Goal: Task Accomplishment & Management: Complete application form

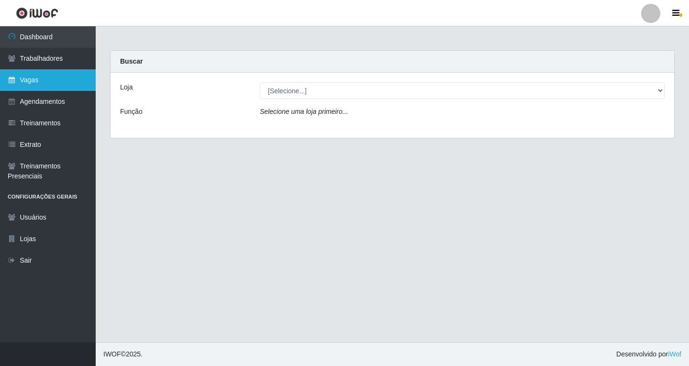
click at [44, 85] on link "Vagas" at bounding box center [48, 80] width 96 height 22
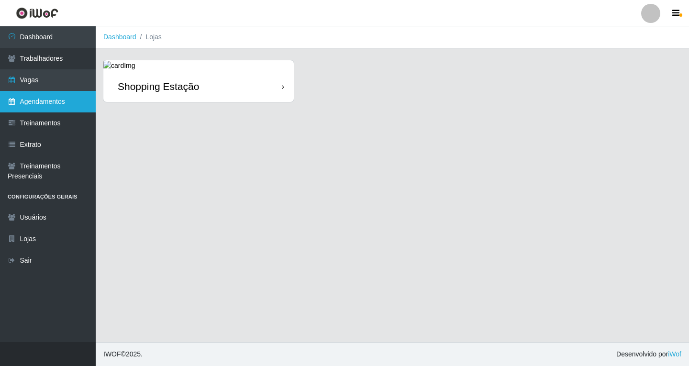
click at [54, 102] on link "Agendamentos" at bounding box center [48, 102] width 96 height 22
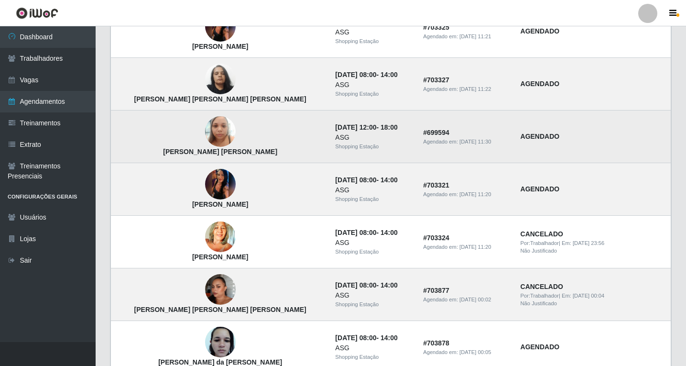
scroll to position [239, 0]
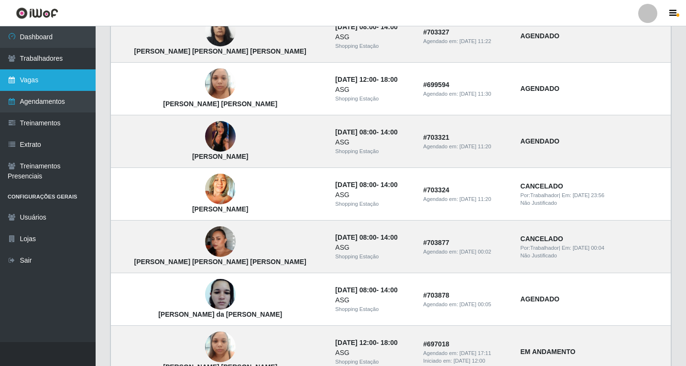
click at [44, 77] on link "Vagas" at bounding box center [48, 80] width 96 height 22
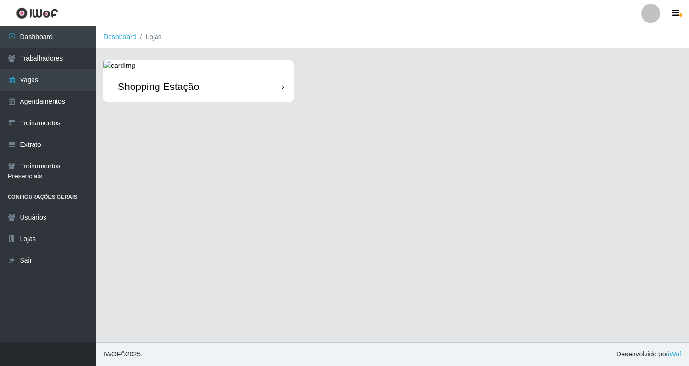
click at [279, 88] on div "Shopping Estação" at bounding box center [198, 86] width 190 height 31
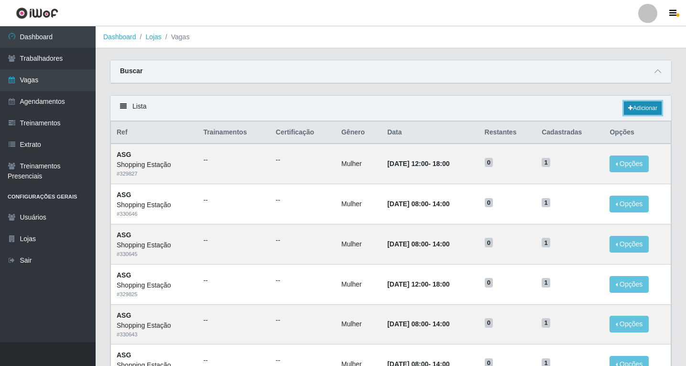
click at [635, 109] on link "Adicionar" at bounding box center [643, 107] width 38 height 13
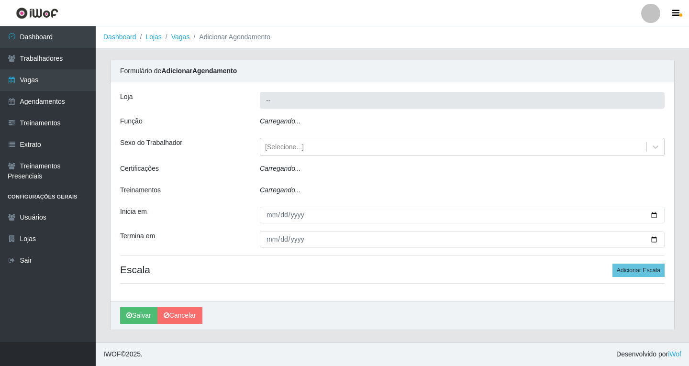
type input "Shopping Estação"
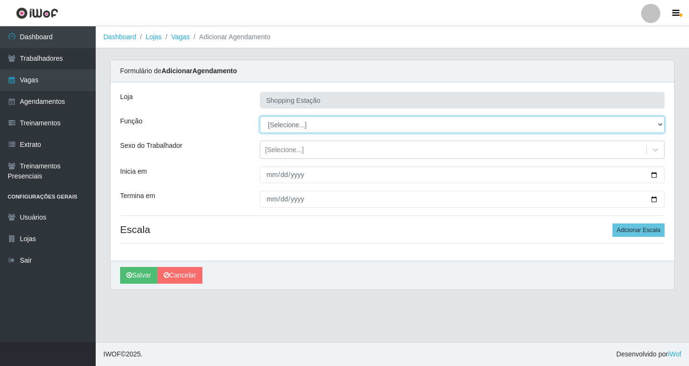
click at [287, 124] on select "[Selecione...] ASG ASG + ASG ++ Operador de Caixa Operador de Caixa + Operador …" at bounding box center [462, 124] width 405 height 17
select select "16"
click at [260, 116] on select "[Selecione...] ASG ASG + ASG ++ Operador de Caixa Operador de Caixa + Operador …" at bounding box center [462, 124] width 405 height 17
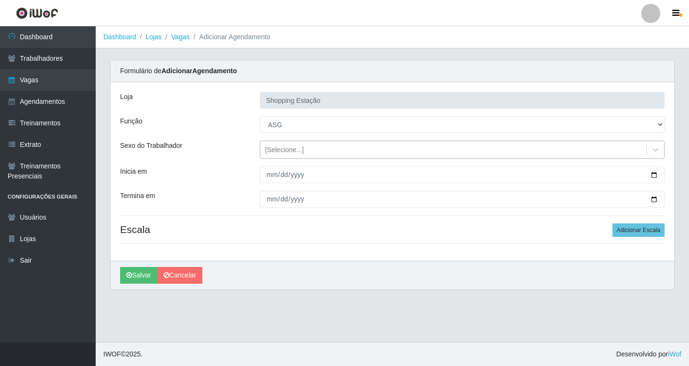
click at [328, 153] on div "[Selecione...]" at bounding box center [453, 150] width 386 height 16
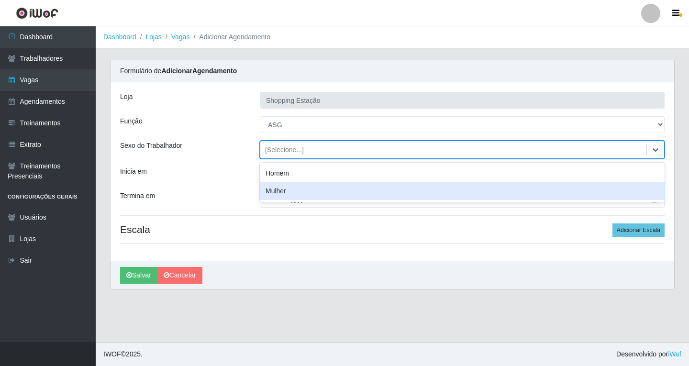
click at [285, 197] on div "Mulher" at bounding box center [462, 191] width 405 height 18
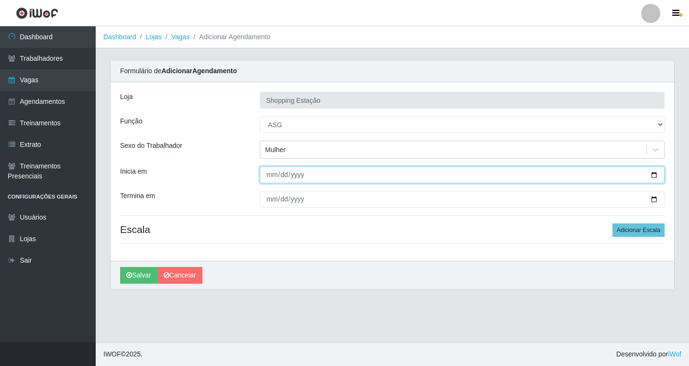
click at [273, 177] on input "Inicia em" at bounding box center [462, 174] width 405 height 17
type input "2025-08-14"
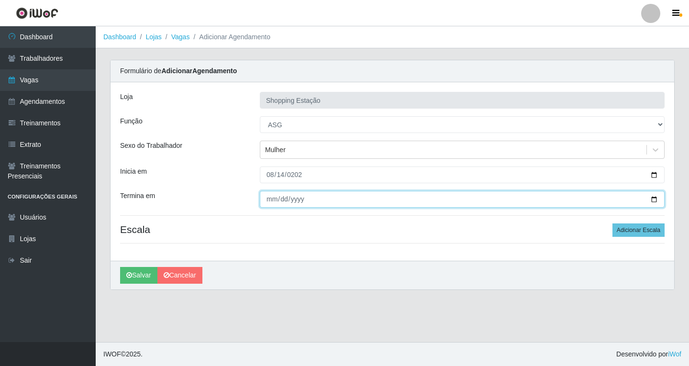
click at [271, 198] on input "Termina em" at bounding box center [462, 199] width 405 height 17
type input "2025-08-14"
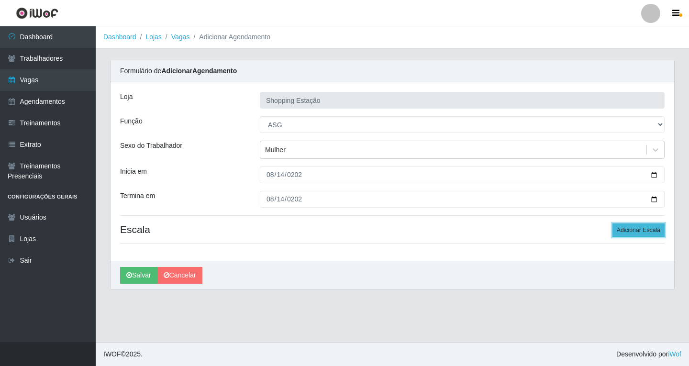
click at [624, 231] on button "Adicionar Escala" at bounding box center [638, 229] width 52 height 13
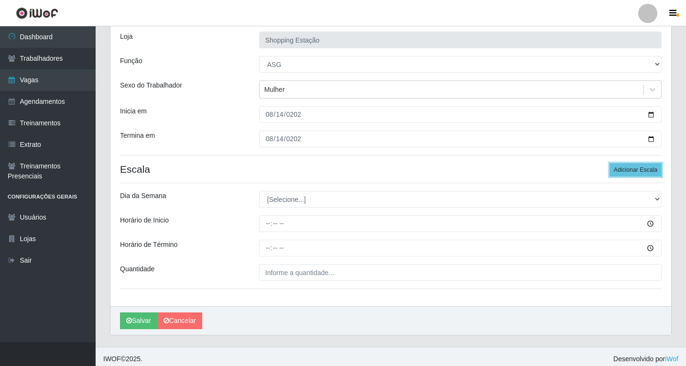
scroll to position [65, 0]
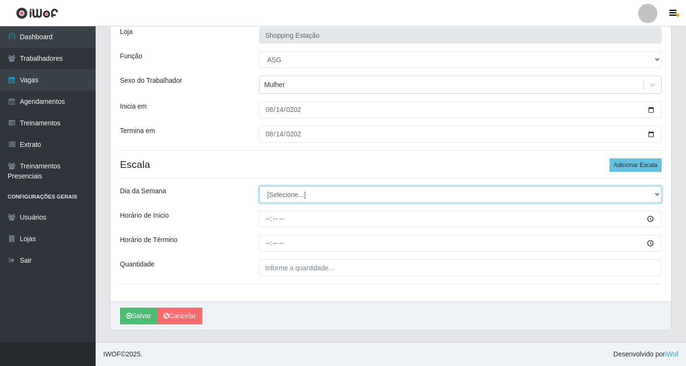
click at [298, 190] on select "[Selecione...] Segunda Terça Quarta Quinta Sexta Sábado Domingo" at bounding box center [460, 194] width 403 height 17
select select "4"
click at [259, 186] on select "[Selecione...] Segunda Terça Quarta Quinta Sexta Sábado Domingo" at bounding box center [460, 194] width 403 height 17
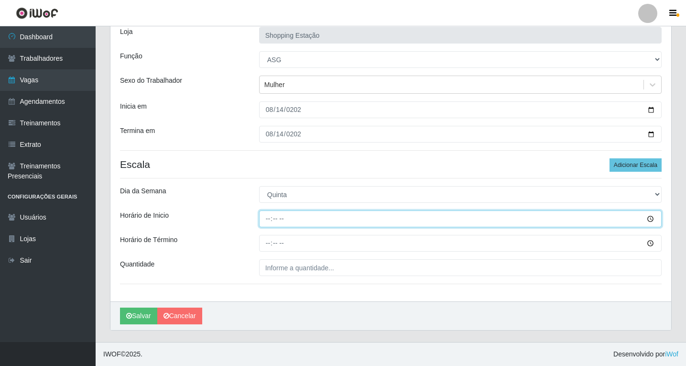
click at [268, 222] on input "Horário de Inicio" at bounding box center [460, 218] width 403 height 17
type input "16:00"
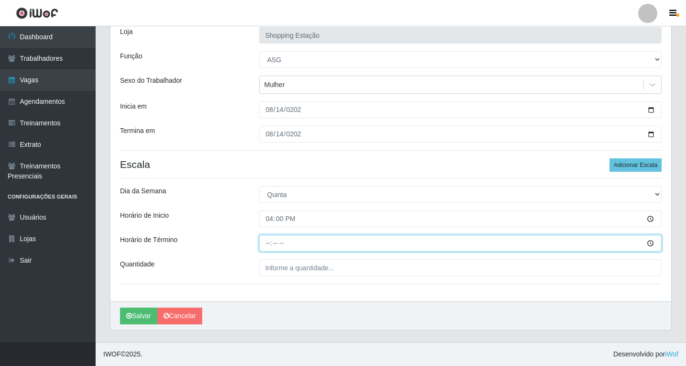
click at [269, 243] on input "Horário de Término" at bounding box center [460, 243] width 403 height 17
type input "22:00"
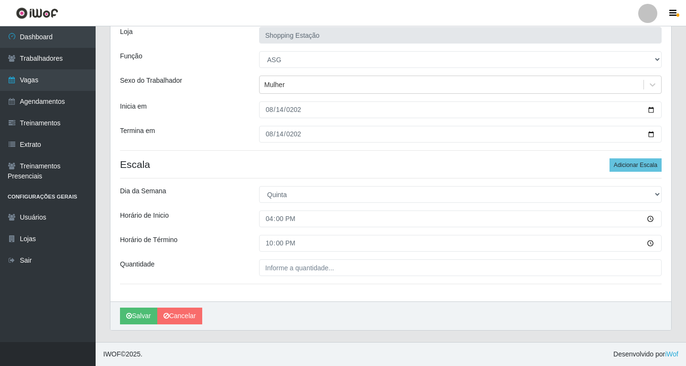
click at [285, 275] on div "Loja Shopping Estação Função [Selecione...] ASG ASG + ASG ++ Operador de Caixa …" at bounding box center [390, 159] width 561 height 284
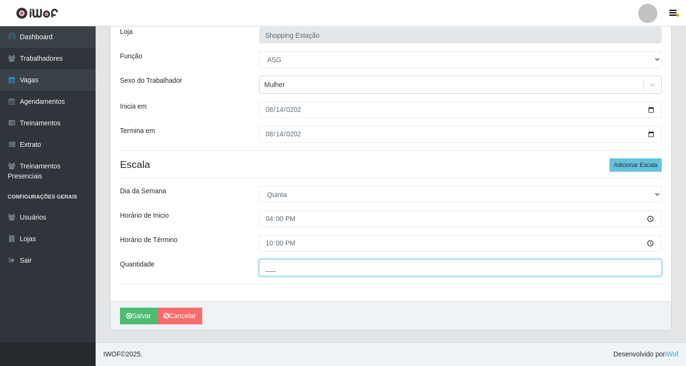
click at [286, 271] on input "___" at bounding box center [460, 267] width 403 height 17
type input "1__"
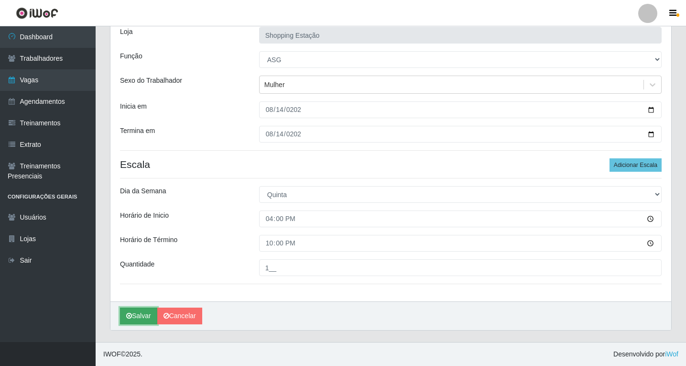
click at [140, 317] on button "Salvar" at bounding box center [138, 316] width 37 height 17
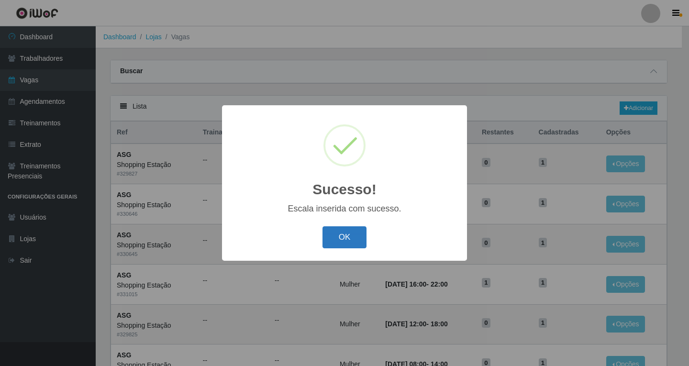
click at [341, 238] on button "OK" at bounding box center [344, 237] width 44 height 22
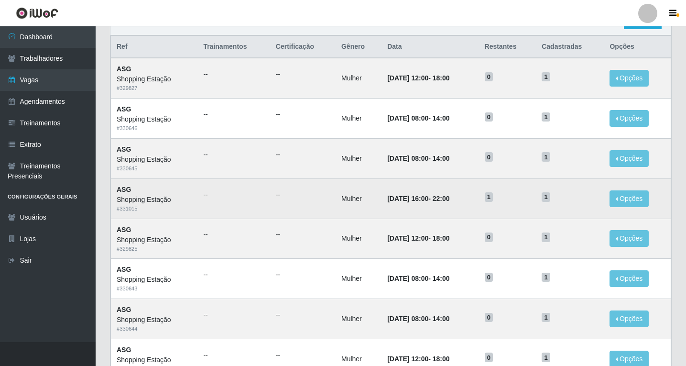
scroll to position [96, 0]
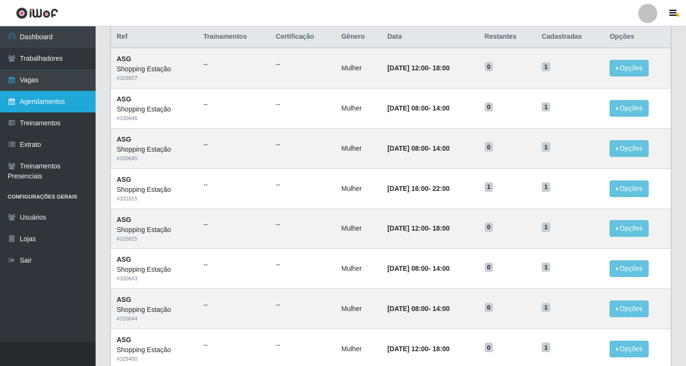
click at [55, 106] on link "Agendamentos" at bounding box center [48, 102] width 96 height 22
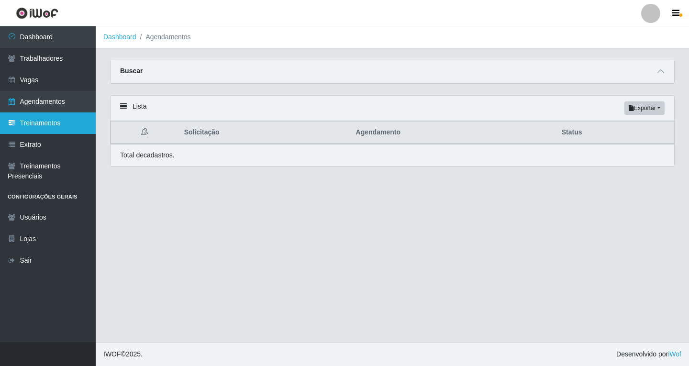
click at [54, 127] on link "Treinamentos" at bounding box center [48, 123] width 96 height 22
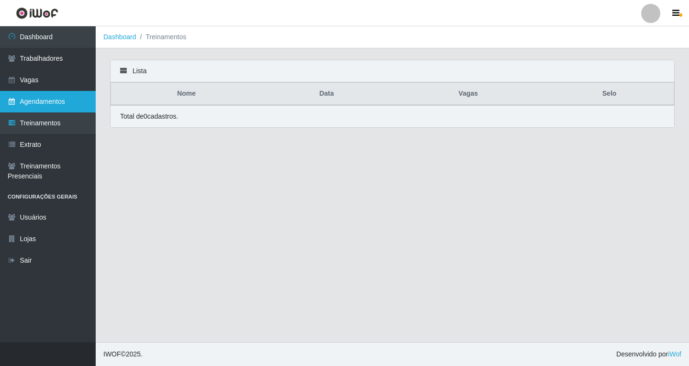
click at [54, 104] on link "Agendamentos" at bounding box center [48, 102] width 96 height 22
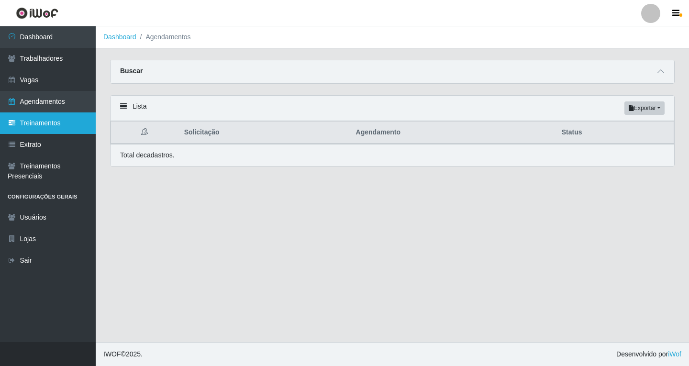
click at [55, 124] on link "Treinamentos" at bounding box center [48, 123] width 96 height 22
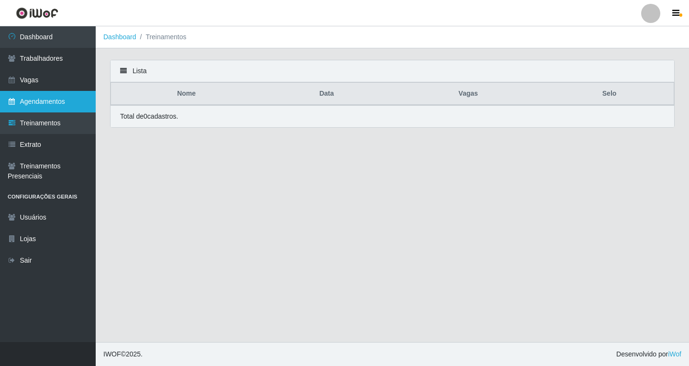
click at [55, 100] on link "Agendamentos" at bounding box center [48, 102] width 96 height 22
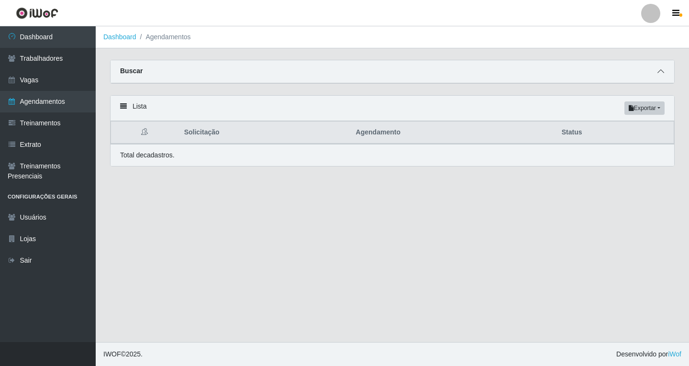
click at [660, 67] on span at bounding box center [660, 71] width 11 height 11
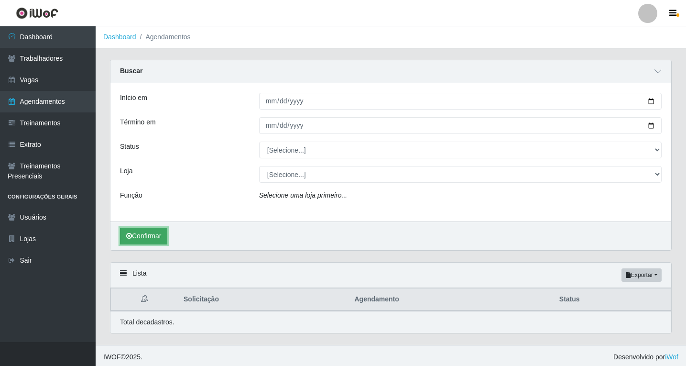
click at [155, 240] on button "Confirmar" at bounding box center [143, 236] width 47 height 17
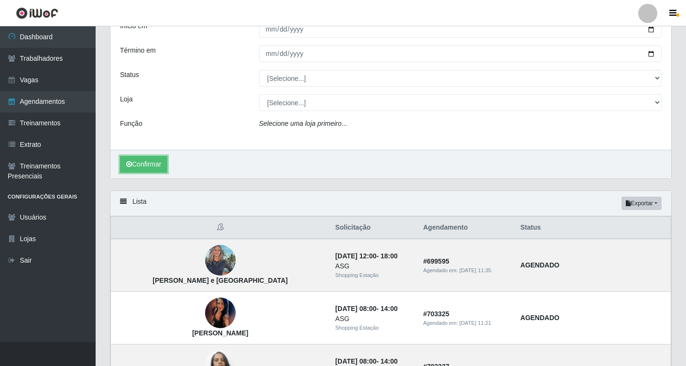
scroll to position [63, 0]
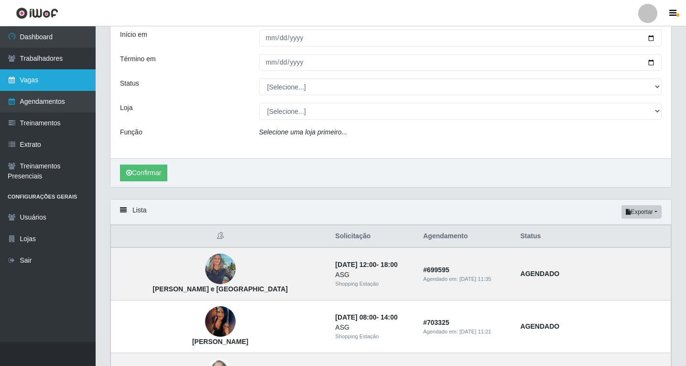
click at [48, 79] on link "Vagas" at bounding box center [48, 80] width 96 height 22
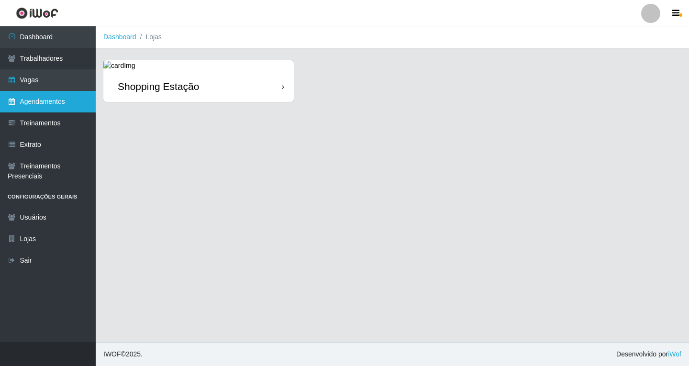
click at [49, 103] on link "Agendamentos" at bounding box center [48, 102] width 96 height 22
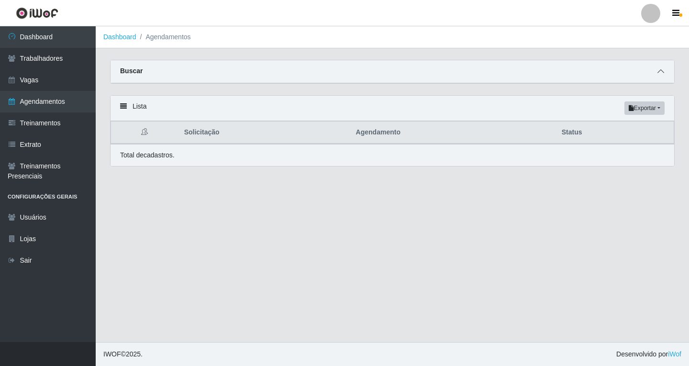
click at [664, 72] on span at bounding box center [660, 71] width 11 height 11
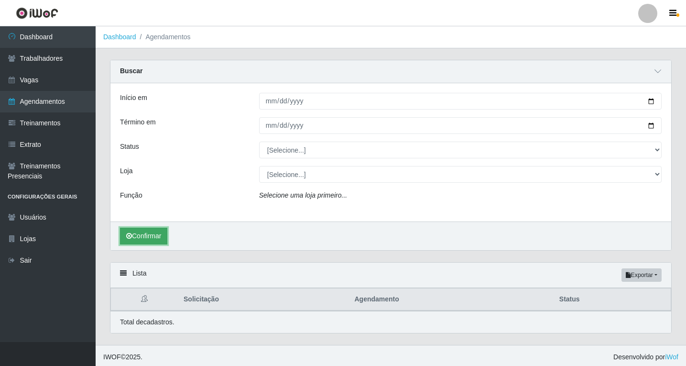
click at [146, 236] on button "Confirmar" at bounding box center [143, 236] width 47 height 17
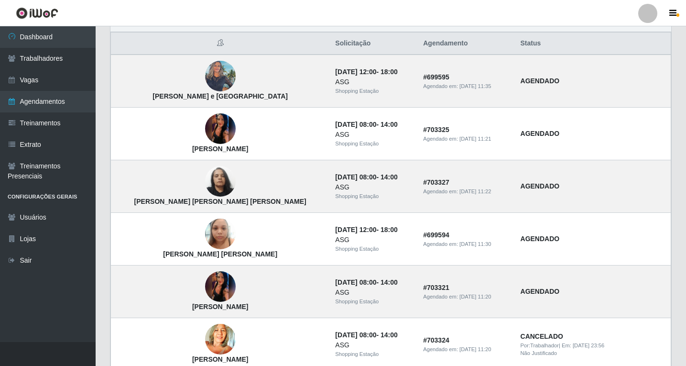
scroll to position [239, 0]
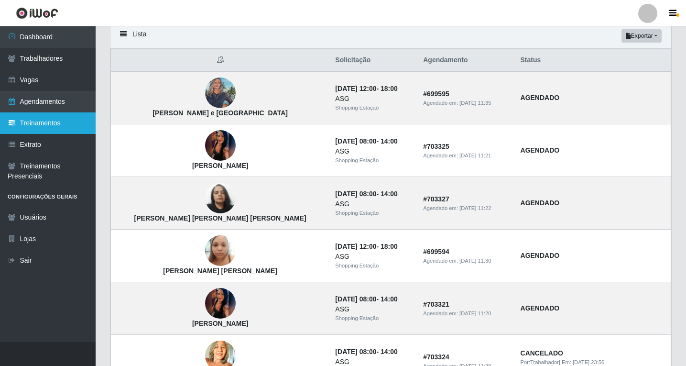
click at [44, 128] on link "Treinamentos" at bounding box center [48, 123] width 96 height 22
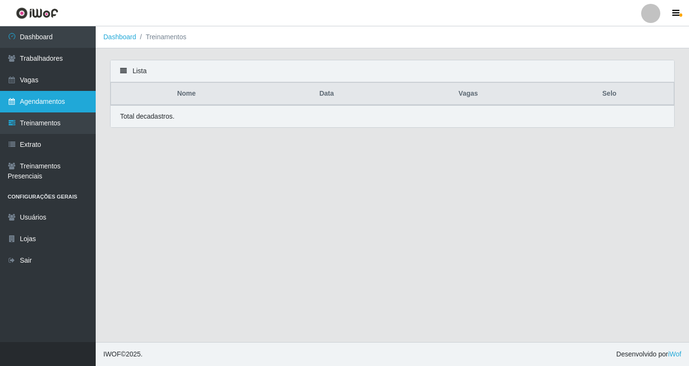
click at [51, 101] on link "Agendamentos" at bounding box center [48, 102] width 96 height 22
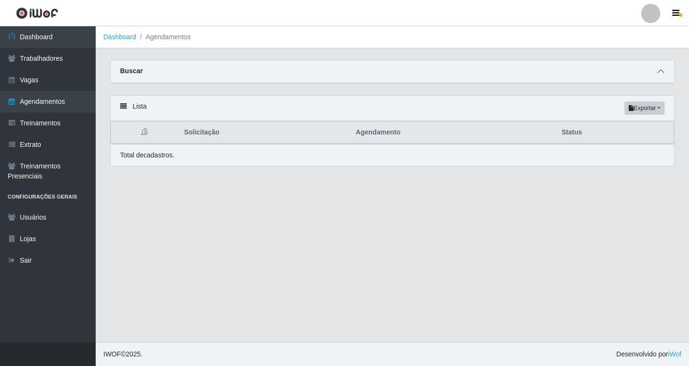
click at [660, 72] on icon at bounding box center [660, 71] width 7 height 7
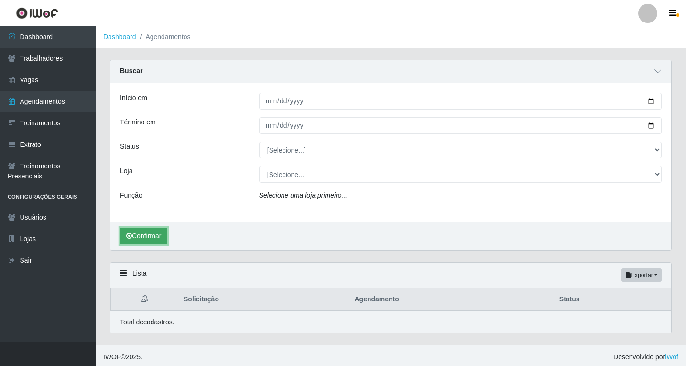
click at [147, 240] on button "Confirmar" at bounding box center [143, 236] width 47 height 17
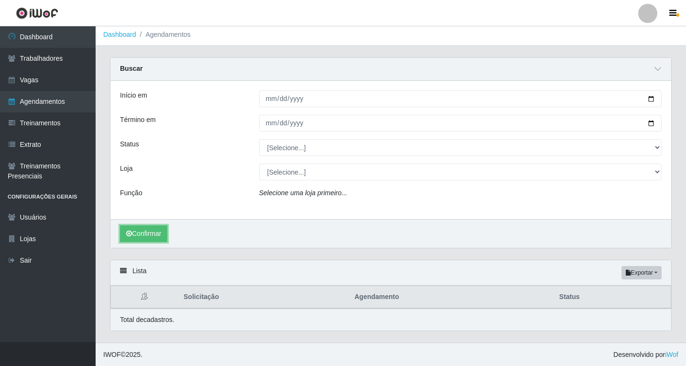
scroll to position [3, 0]
click at [162, 232] on button "Confirmar" at bounding box center [143, 233] width 47 height 17
click at [663, 70] on span at bounding box center [657, 68] width 11 height 11
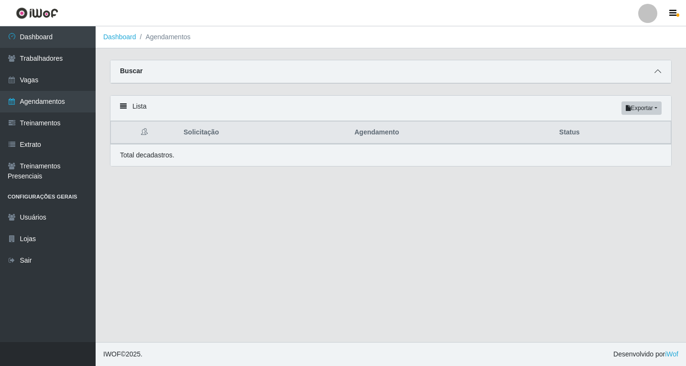
scroll to position [0, 0]
click at [659, 73] on icon at bounding box center [660, 71] width 7 height 7
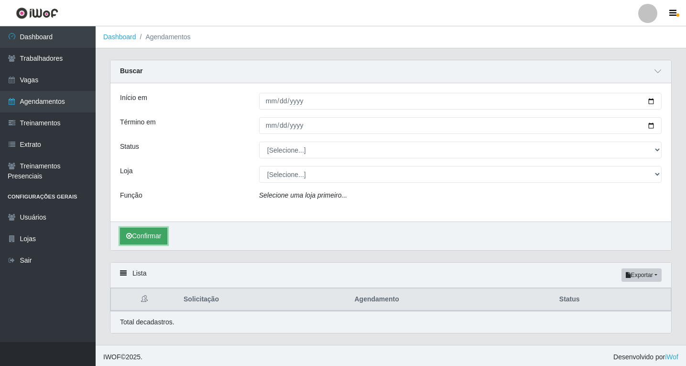
click at [151, 236] on button "Confirmar" at bounding box center [143, 236] width 47 height 17
click at [661, 73] on icon at bounding box center [658, 71] width 7 height 7
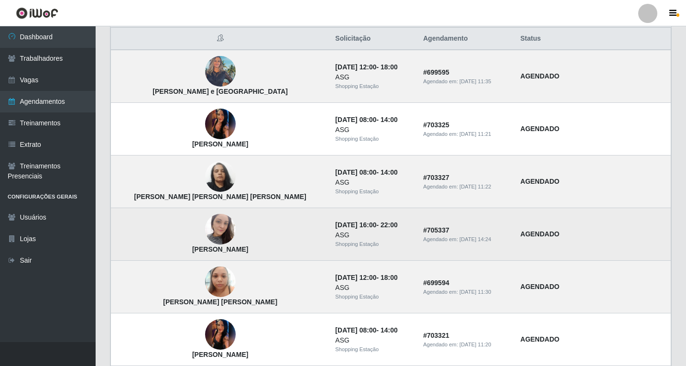
scroll to position [96, 0]
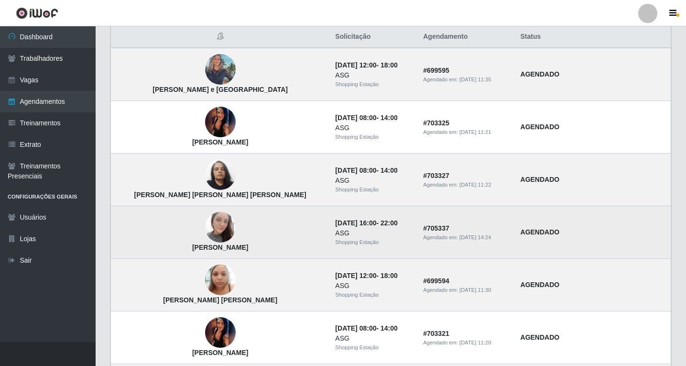
click at [205, 226] on img at bounding box center [220, 227] width 31 height 41
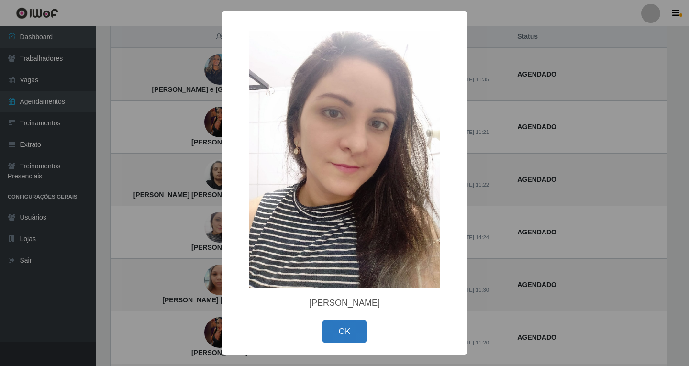
click at [350, 337] on button "OK" at bounding box center [344, 331] width 44 height 22
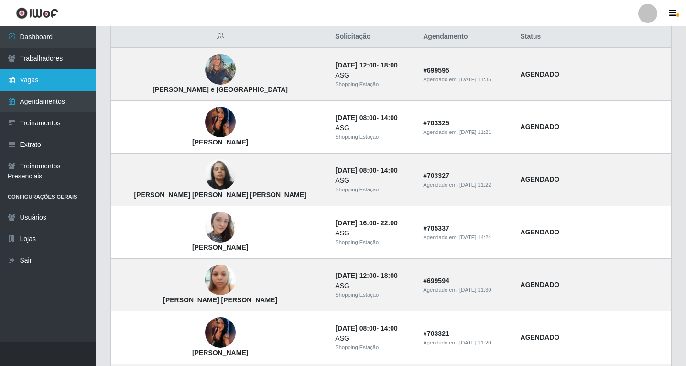
click at [39, 79] on link "Vagas" at bounding box center [48, 80] width 96 height 22
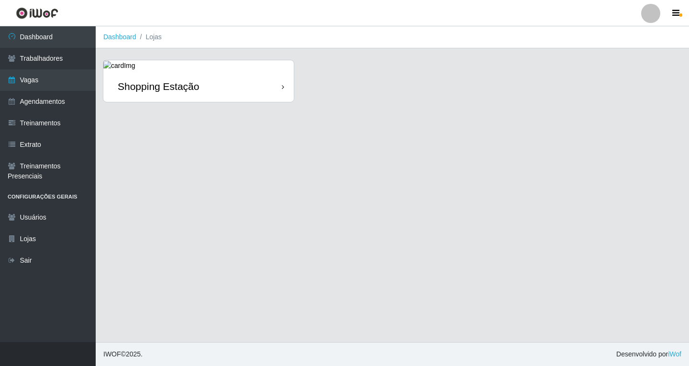
click at [177, 88] on div "Shopping Estação" at bounding box center [158, 86] width 81 height 12
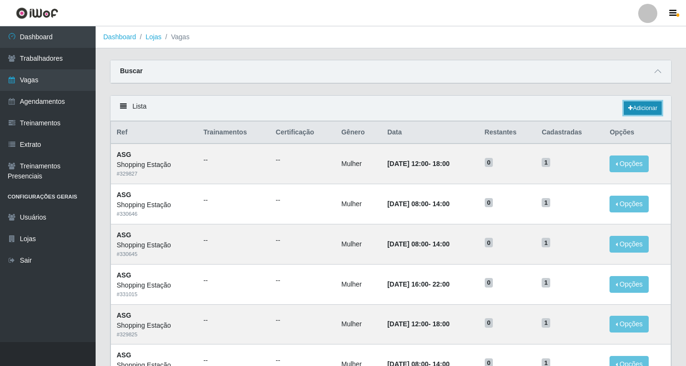
click at [636, 110] on link "Adicionar" at bounding box center [643, 107] width 38 height 13
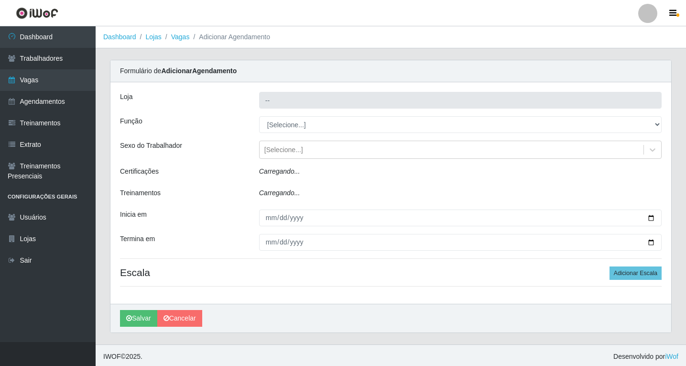
type input "Shopping Estação"
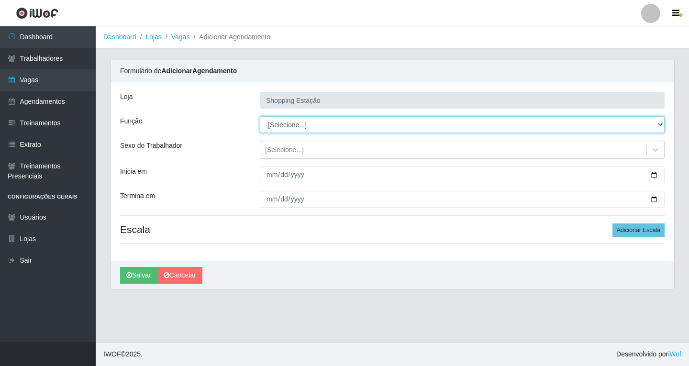
click at [278, 123] on select "[Selecione...] ASG ASG + ASG ++ Operador de Caixa Operador de Caixa + Operador …" at bounding box center [462, 124] width 405 height 17
select select "16"
click at [260, 116] on select "[Selecione...] ASG ASG + ASG ++ Operador de Caixa Operador de Caixa + Operador …" at bounding box center [462, 124] width 405 height 17
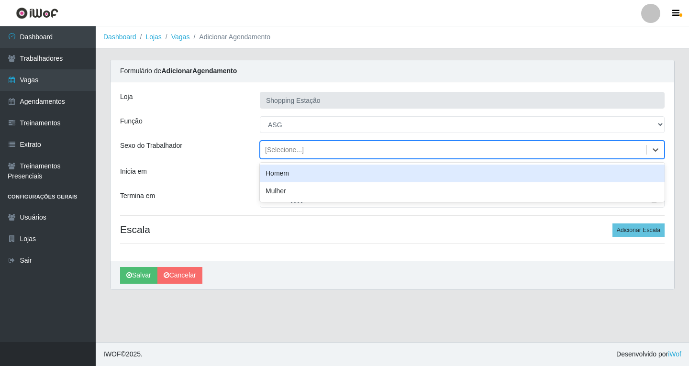
click at [285, 150] on div "[Selecione...]" at bounding box center [284, 150] width 39 height 10
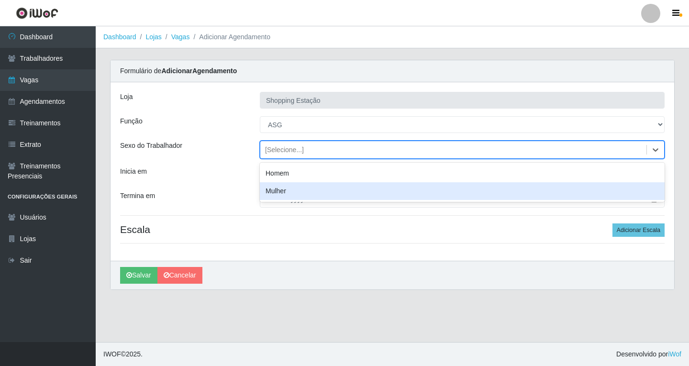
click at [282, 188] on div "Mulher" at bounding box center [462, 191] width 405 height 18
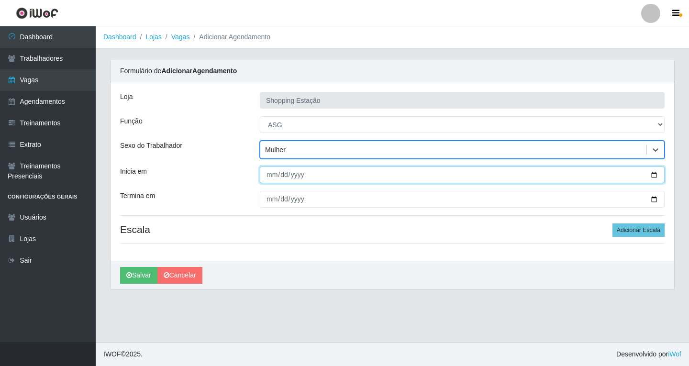
click at [275, 176] on input "Inicia em" at bounding box center [462, 174] width 405 height 17
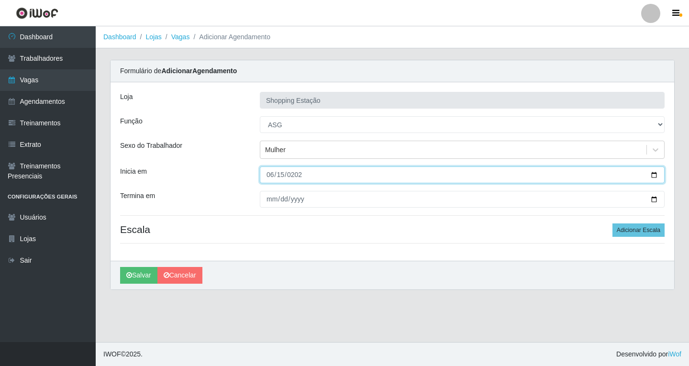
type input "2025-06-15"
click at [275, 176] on input "2025-06-15" at bounding box center [462, 174] width 405 height 17
click at [278, 178] on input "2025-06-15" at bounding box center [462, 174] width 405 height 17
type input "2025-08-15"
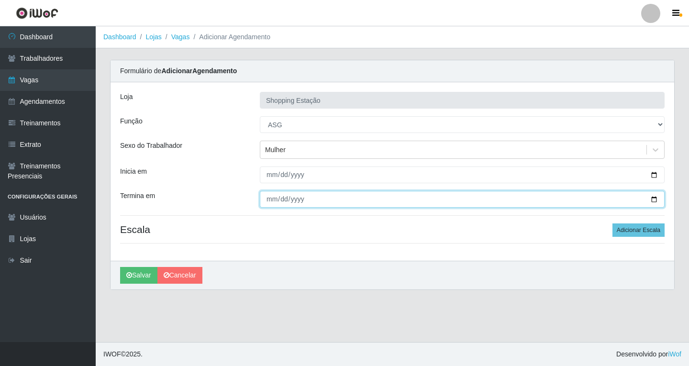
click at [269, 203] on input "Termina em" at bounding box center [462, 199] width 405 height 17
type input "2025-08-15"
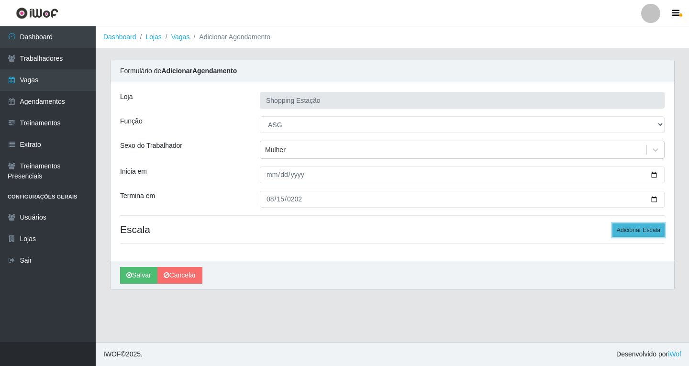
click at [630, 235] on button "Adicionar Escala" at bounding box center [638, 229] width 52 height 13
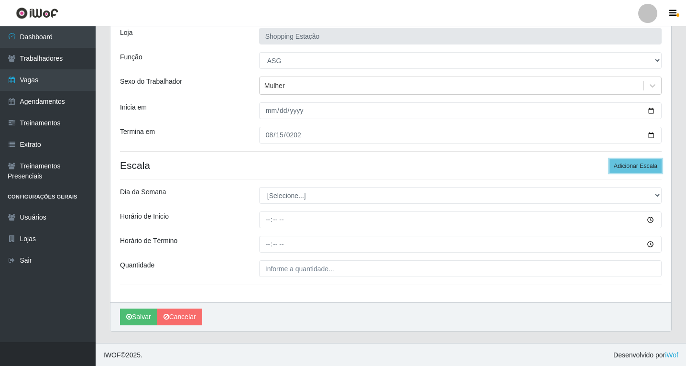
scroll to position [65, 0]
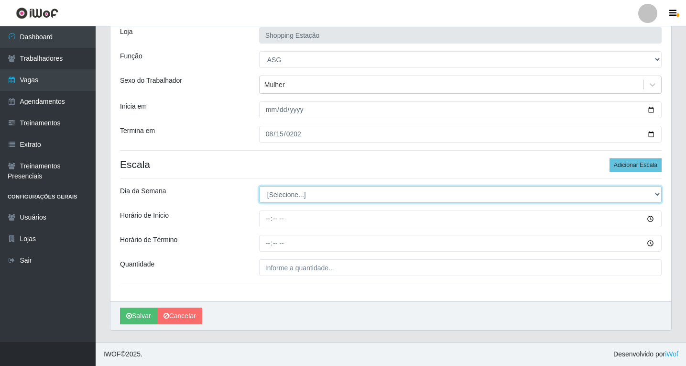
click at [283, 194] on select "[Selecione...] Segunda Terça Quarta Quinta Sexta Sábado Domingo" at bounding box center [460, 194] width 403 height 17
select select "5"
click at [259, 186] on select "[Selecione...] Segunda Terça Quarta Quinta Sexta Sábado Domingo" at bounding box center [460, 194] width 403 height 17
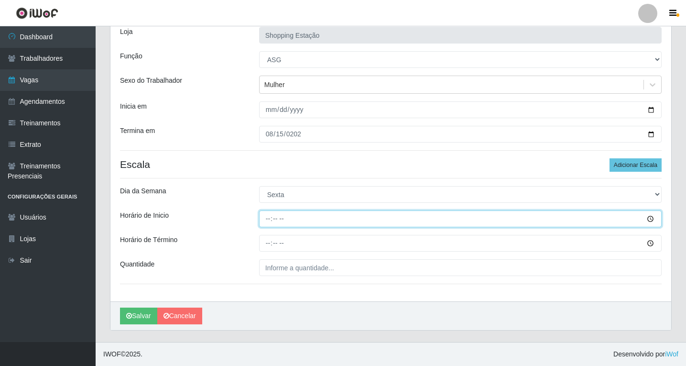
click at [267, 221] on input "Horário de Inicio" at bounding box center [460, 218] width 403 height 17
type input "16:00"
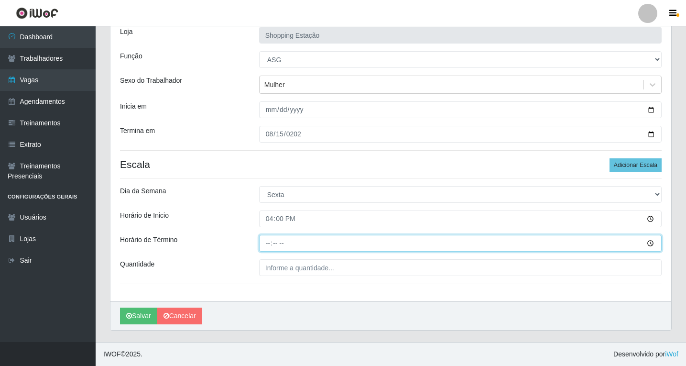
click at [267, 243] on input "Horário de Término" at bounding box center [460, 243] width 403 height 17
type input "22:00"
click at [268, 243] on input "22:00" at bounding box center [460, 243] width 403 height 17
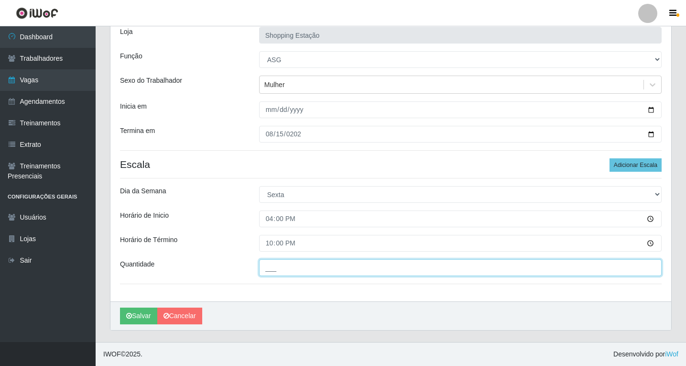
click at [276, 262] on input "___" at bounding box center [460, 267] width 403 height 17
type input "1__"
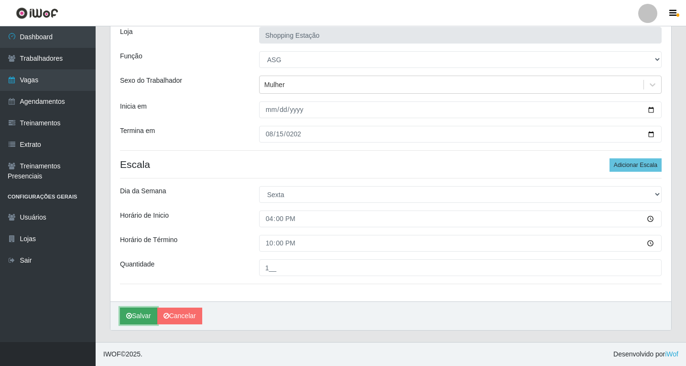
click at [145, 313] on button "Salvar" at bounding box center [138, 316] width 37 height 17
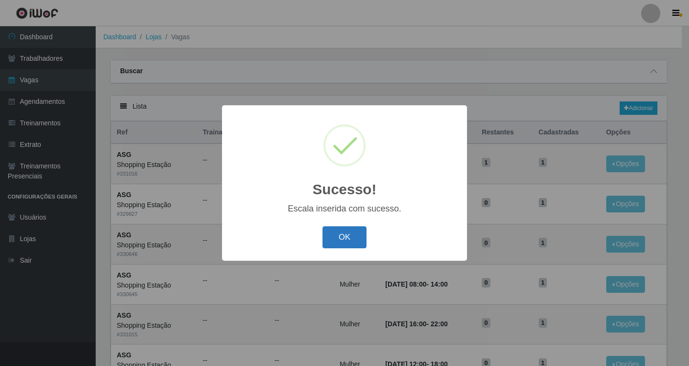
click at [338, 242] on button "OK" at bounding box center [344, 237] width 44 height 22
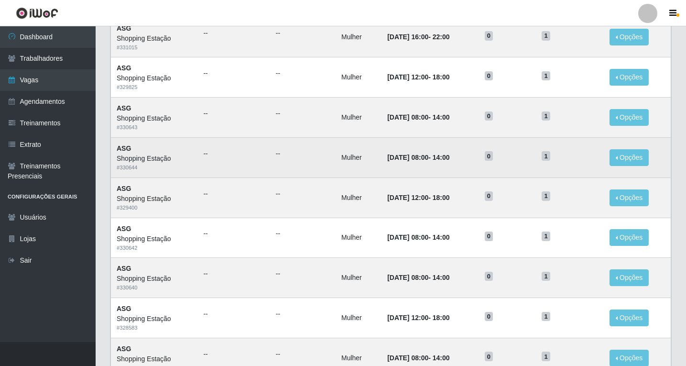
scroll to position [445, 0]
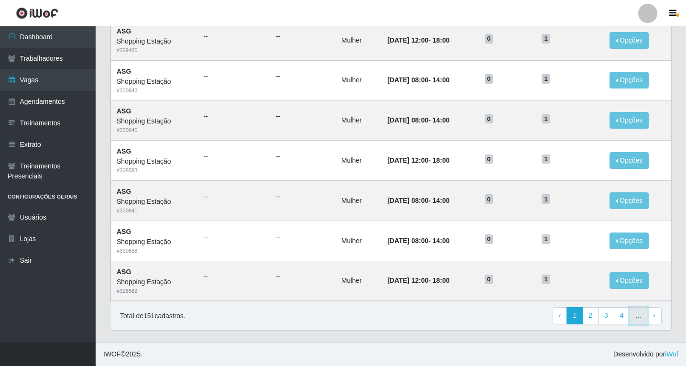
click at [631, 320] on link "..." at bounding box center [639, 315] width 18 height 17
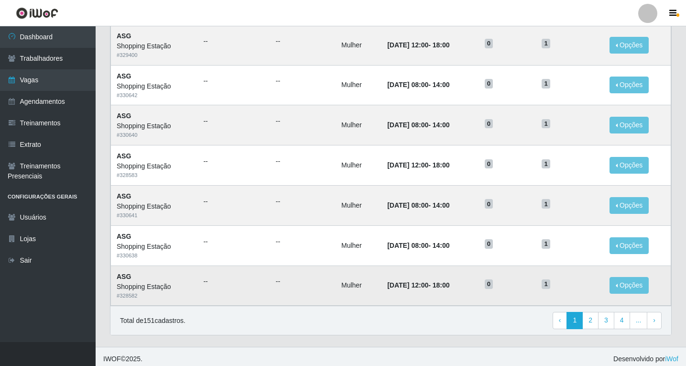
scroll to position [445, 0]
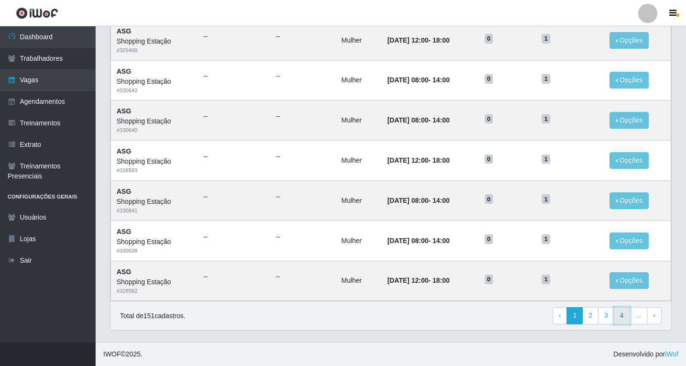
click at [623, 323] on link "4" at bounding box center [622, 315] width 16 height 17
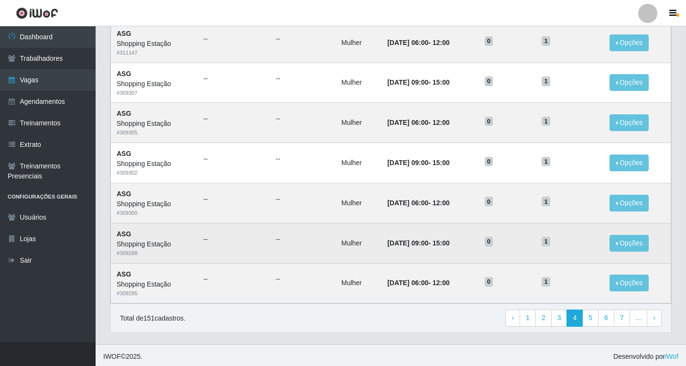
scroll to position [445, 0]
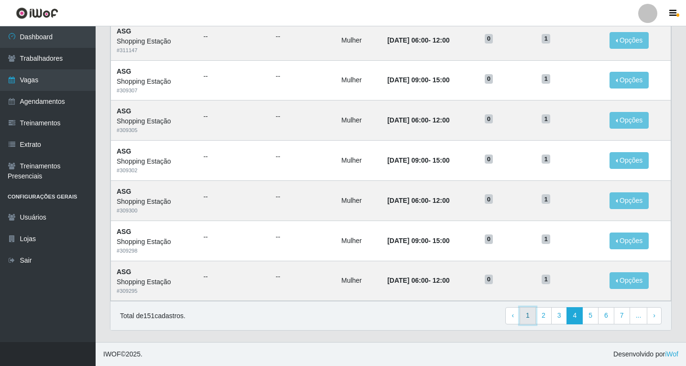
click at [529, 319] on link "1" at bounding box center [528, 315] width 16 height 17
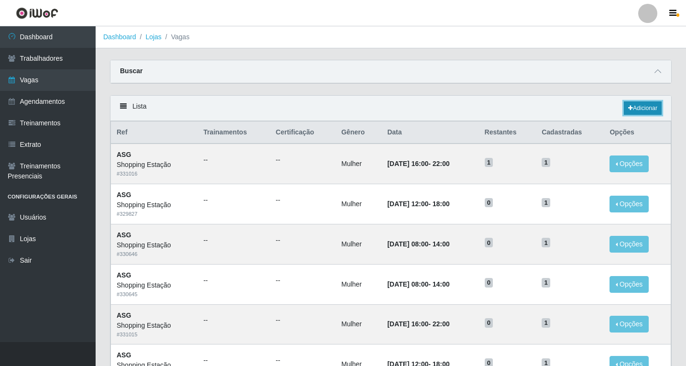
click at [642, 108] on link "Adicionar" at bounding box center [643, 107] width 38 height 13
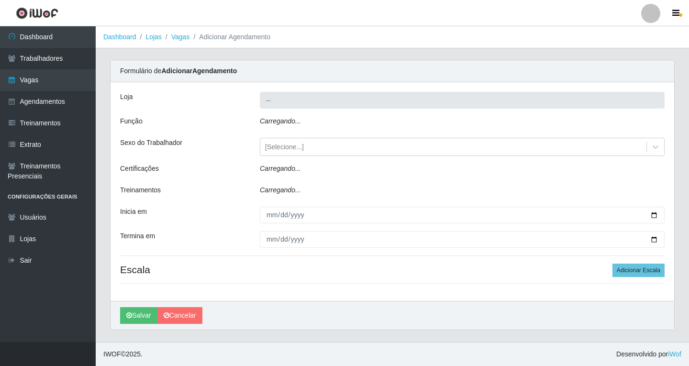
type input "Shopping Estação"
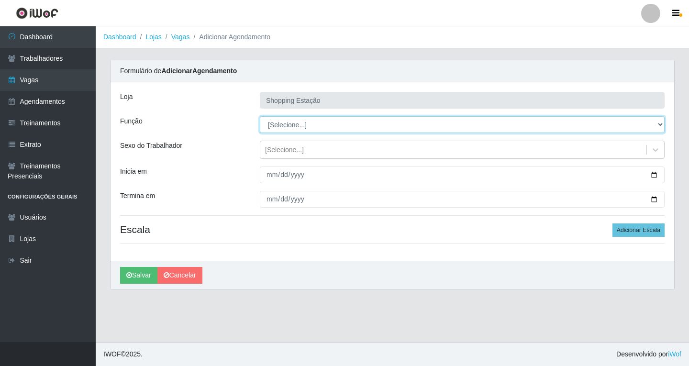
click at [277, 125] on select "[Selecione...] ASG ASG + ASG ++ Operador de Caixa Operador de Caixa + Operador …" at bounding box center [462, 124] width 405 height 17
select select "16"
click at [260, 116] on select "[Selecione...] ASG ASG + ASG ++ Operador de Caixa Operador de Caixa + Operador …" at bounding box center [462, 124] width 405 height 17
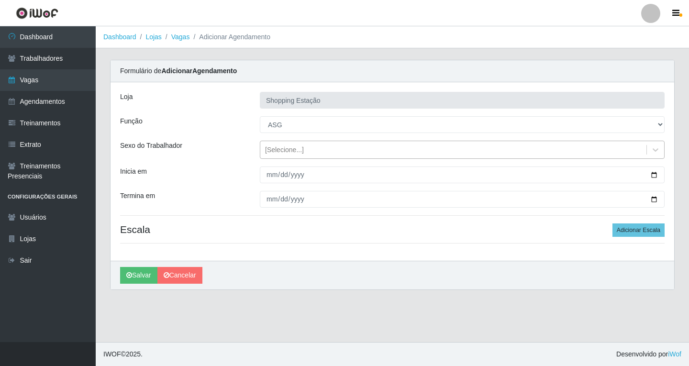
click at [291, 151] on div "[Selecione...]" at bounding box center [284, 150] width 39 height 10
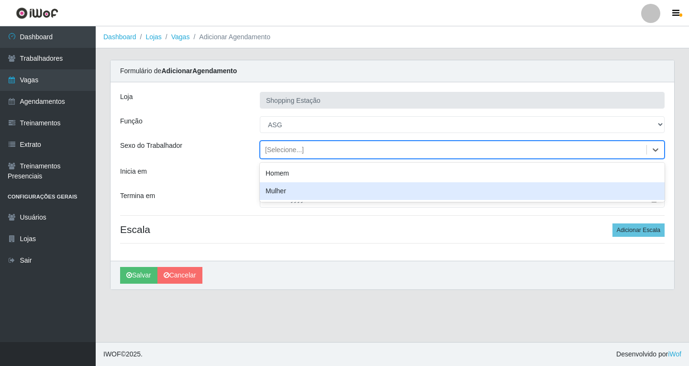
click at [289, 191] on div "Mulher" at bounding box center [462, 191] width 405 height 18
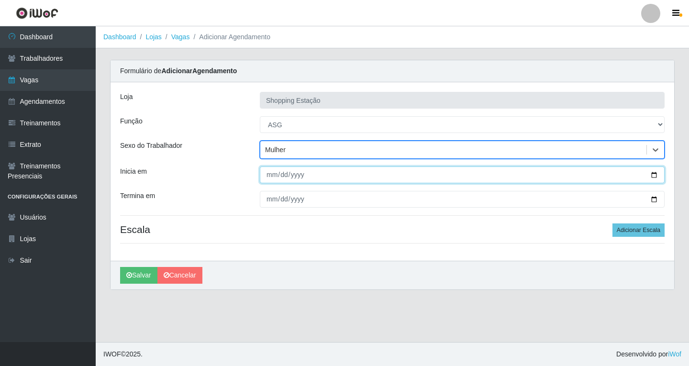
click at [268, 176] on input "Inicia em" at bounding box center [462, 174] width 405 height 17
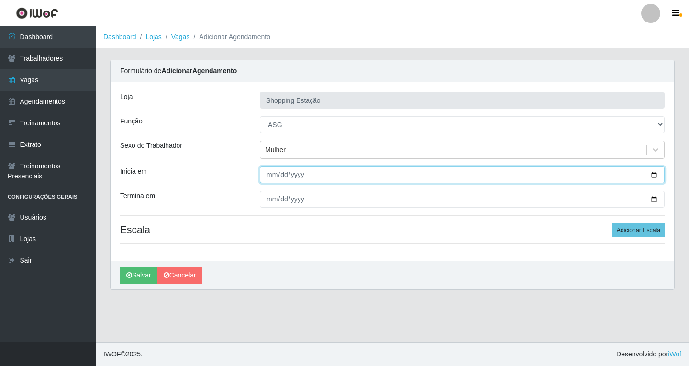
click at [269, 177] on input "Inicia em" at bounding box center [462, 174] width 405 height 17
type input "2025-08-18"
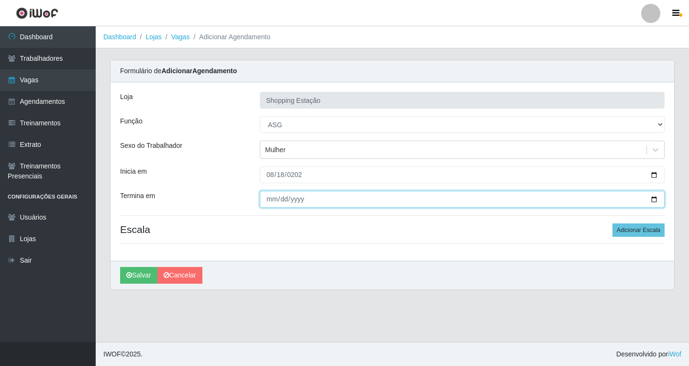
click at [272, 198] on input "Termina em" at bounding box center [462, 199] width 405 height 17
type input "2025-08-18"
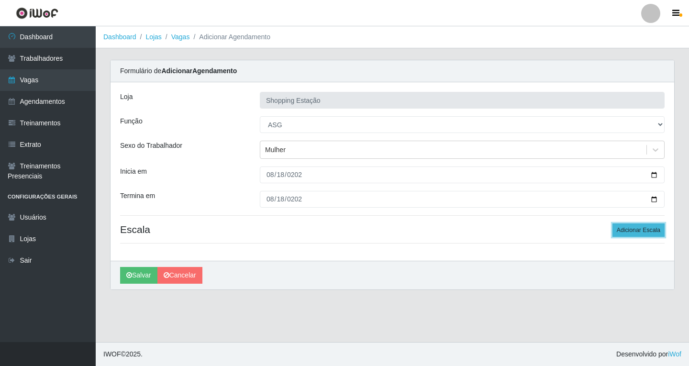
click at [619, 230] on button "Adicionar Escala" at bounding box center [638, 229] width 52 height 13
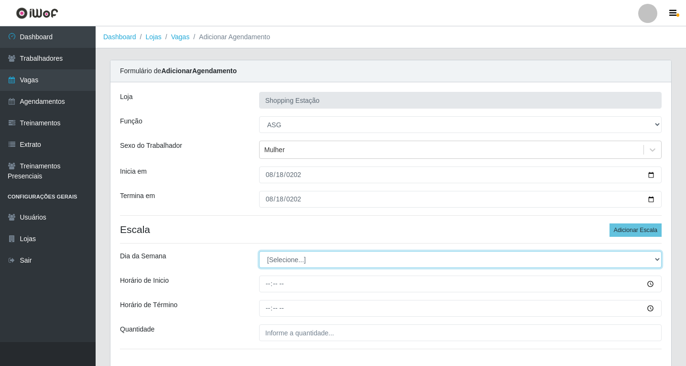
drag, startPoint x: 321, startPoint y: 264, endPoint x: 316, endPoint y: 260, distance: 6.4
click at [320, 262] on select "[Selecione...] Segunda Terça Quarta Quinta Sexta Sábado Domingo" at bounding box center [460, 259] width 403 height 17
click at [259, 251] on select "[Selecione...] Segunda Terça Quarta Quinta Sexta Sábado Domingo" at bounding box center [460, 259] width 403 height 17
click at [285, 258] on select "[Selecione...] Segunda Terça Quarta Quinta Sexta Sábado Domingo" at bounding box center [460, 259] width 403 height 17
select select "1"
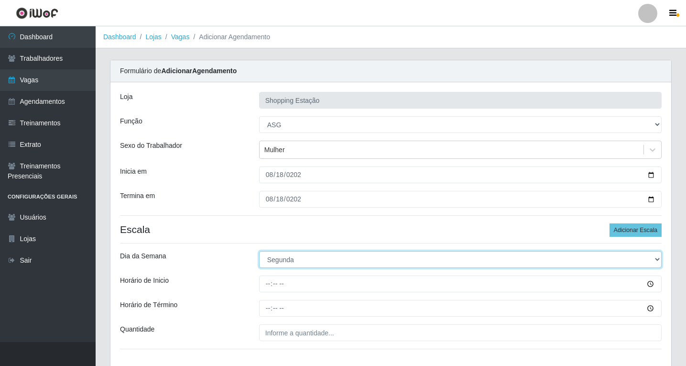
click at [259, 251] on select "[Selecione...] Segunda Terça Quarta Quinta Sexta Sábado Domingo" at bounding box center [460, 259] width 403 height 17
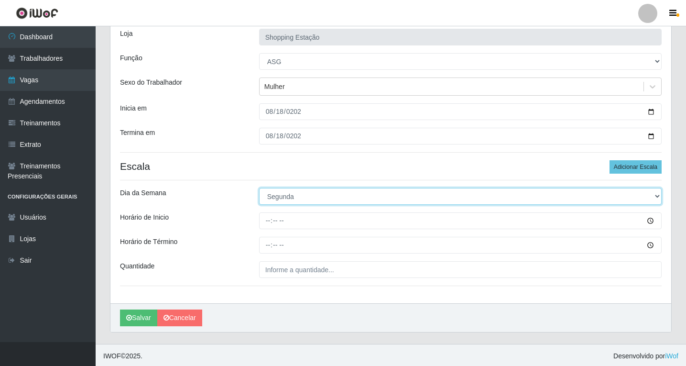
scroll to position [65, 0]
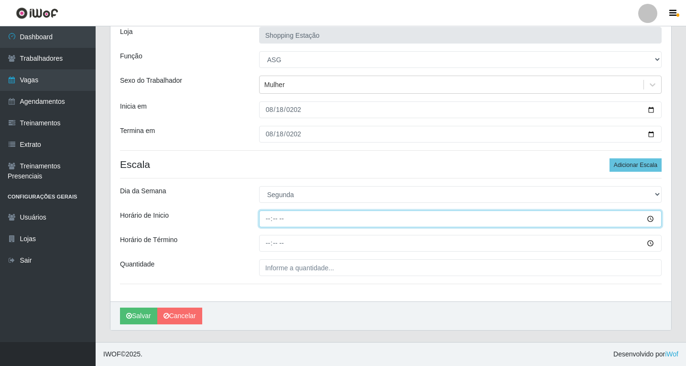
click at [266, 219] on input "Horário de Inicio" at bounding box center [460, 218] width 403 height 17
type input "06:00"
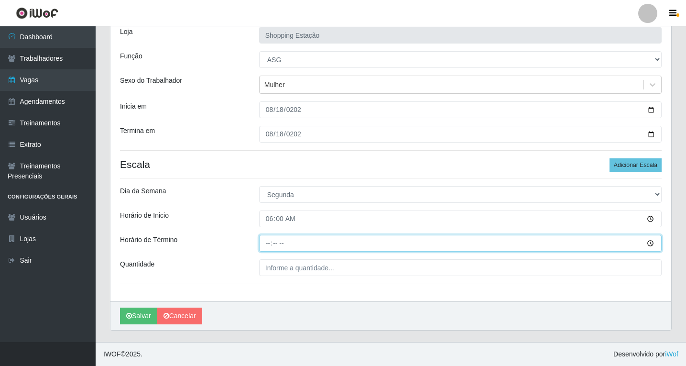
click at [268, 246] on input "Horário de Término" at bounding box center [460, 243] width 403 height 17
type input "12:00"
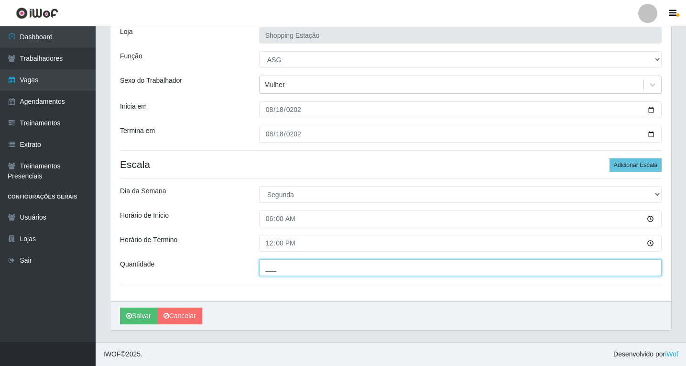
click at [275, 266] on input "___" at bounding box center [460, 267] width 403 height 17
type input "1__"
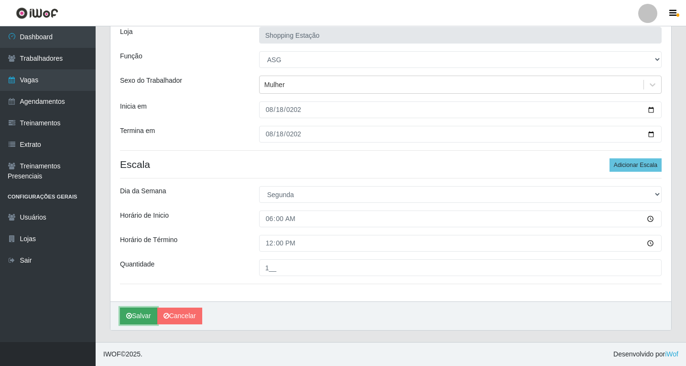
click at [139, 316] on button "Salvar" at bounding box center [138, 316] width 37 height 17
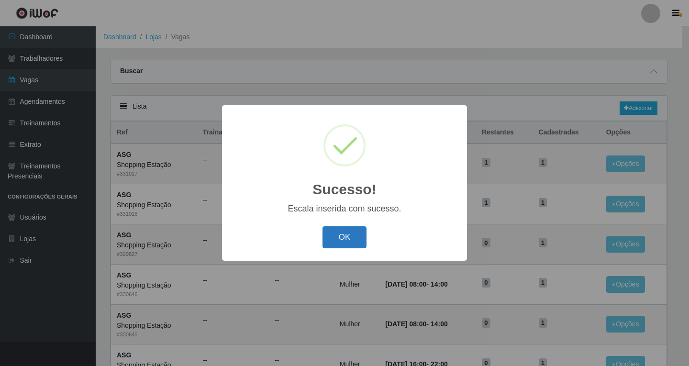
click at [344, 237] on button "OK" at bounding box center [344, 237] width 44 height 22
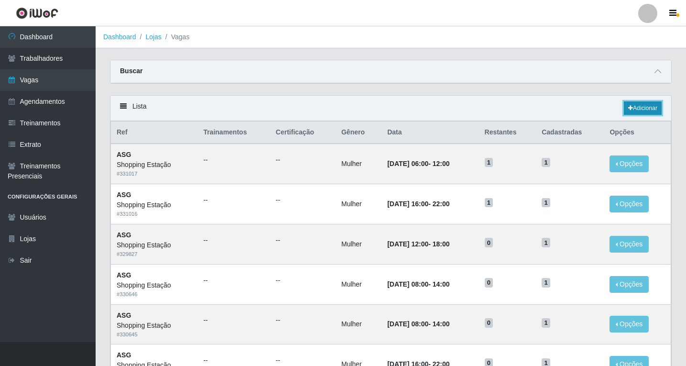
click at [636, 108] on link "Adicionar" at bounding box center [643, 107] width 38 height 13
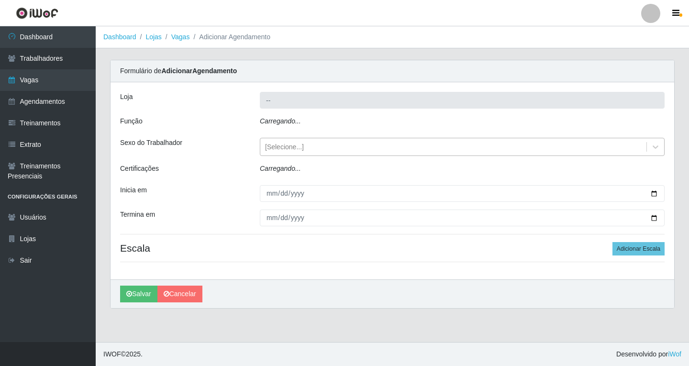
type input "Shopping Estação"
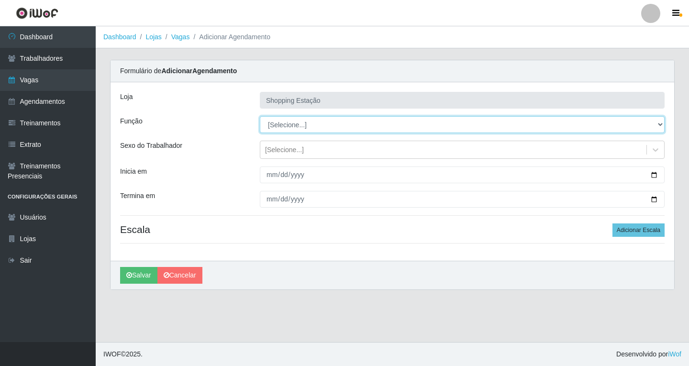
click at [275, 124] on select "[Selecione...] ASG ASG + ASG ++ Operador de Caixa Operador de Caixa + Operador …" at bounding box center [462, 124] width 405 height 17
select select "16"
click at [260, 116] on select "[Selecione...] ASG ASG + ASG ++ Operador de Caixa Operador de Caixa + Operador …" at bounding box center [462, 124] width 405 height 17
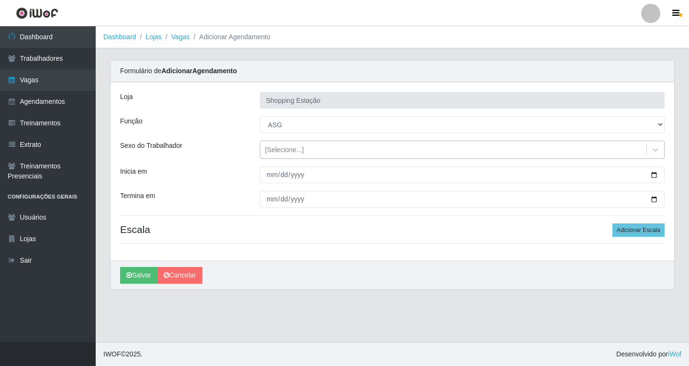
click at [280, 152] on div "[Selecione...]" at bounding box center [284, 150] width 39 height 10
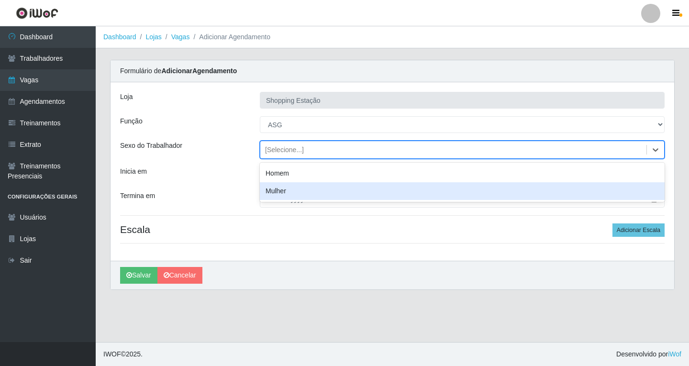
click at [280, 190] on div "Mulher" at bounding box center [462, 191] width 405 height 18
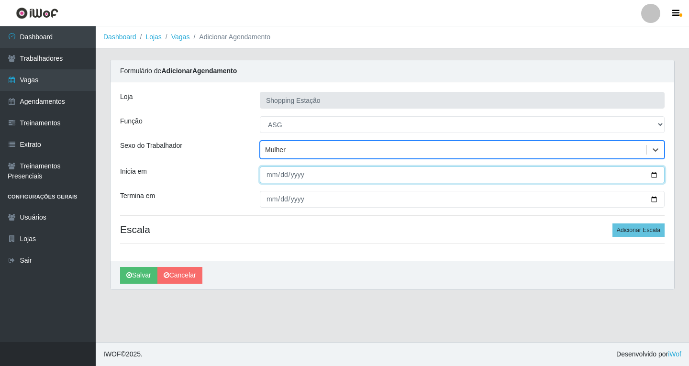
click at [265, 177] on input "Inicia em" at bounding box center [462, 174] width 405 height 17
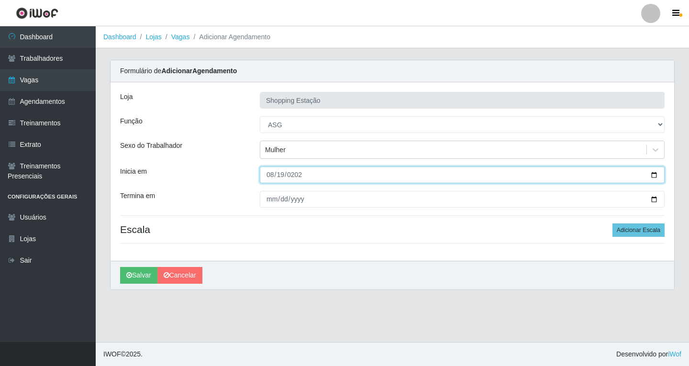
type input "2025-08-19"
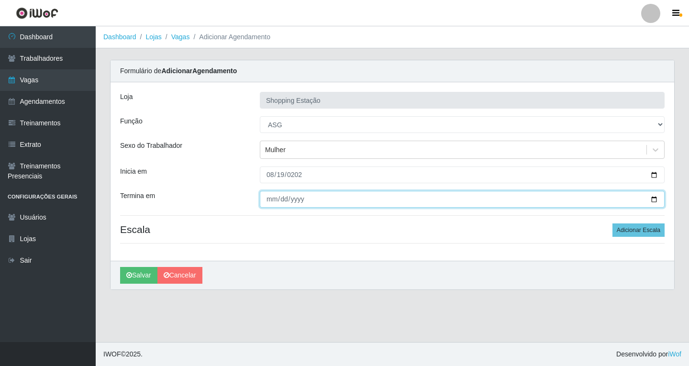
click at [268, 202] on input "Termina em" at bounding box center [462, 199] width 405 height 17
type input "2025-08-19"
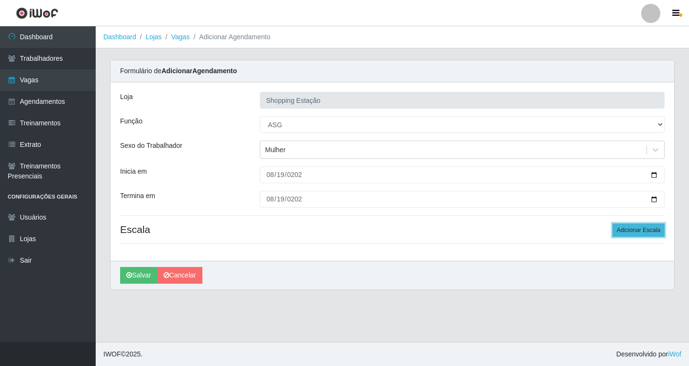
drag, startPoint x: 654, startPoint y: 229, endPoint x: 609, endPoint y: 227, distance: 45.0
click at [654, 229] on button "Adicionar Escala" at bounding box center [638, 229] width 52 height 13
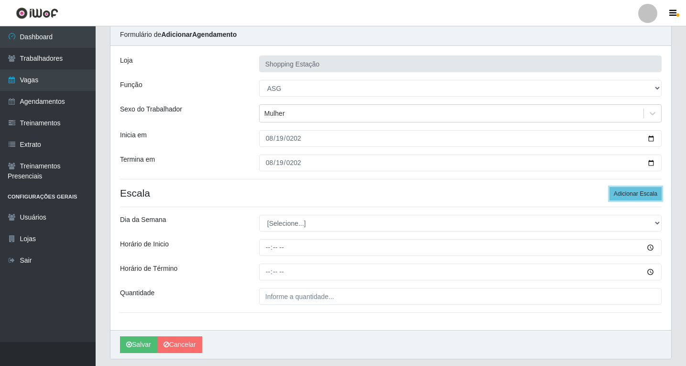
scroll to position [65, 0]
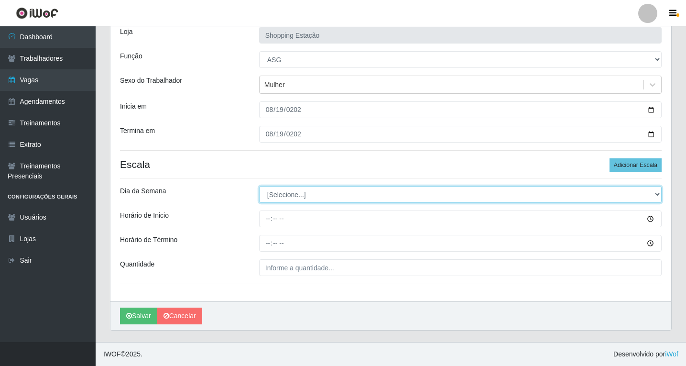
click at [286, 202] on select "[Selecione...] Segunda Terça Quarta Quinta Sexta Sábado Domingo" at bounding box center [460, 194] width 403 height 17
select select "2"
click at [259, 186] on select "[Selecione...] Segunda Terça Quarta Quinta Sexta Sábado Domingo" at bounding box center [460, 194] width 403 height 17
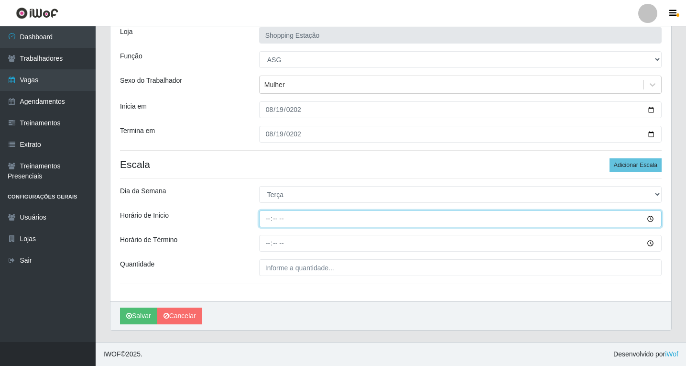
click at [268, 221] on input "Horário de Inicio" at bounding box center [460, 218] width 403 height 17
type input "06:00"
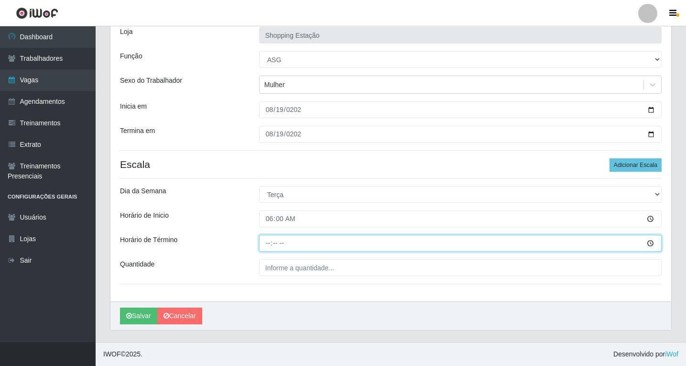
click at [269, 243] on input "Horário de Término" at bounding box center [460, 243] width 403 height 17
type input "12:00"
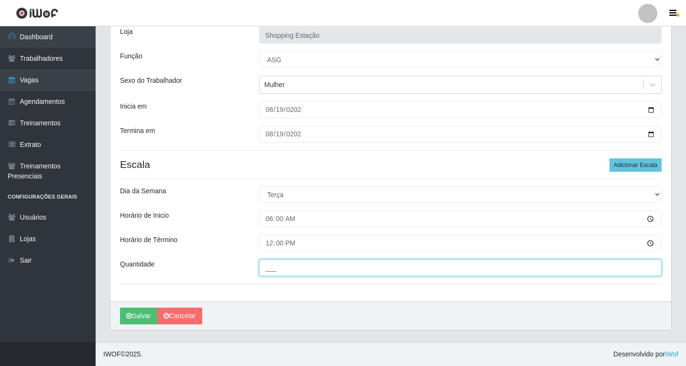
click at [285, 274] on input "___" at bounding box center [460, 267] width 403 height 17
type input "1__"
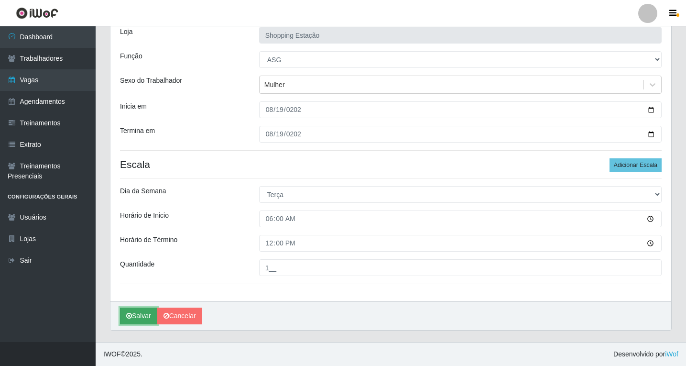
click at [143, 317] on button "Salvar" at bounding box center [138, 316] width 37 height 17
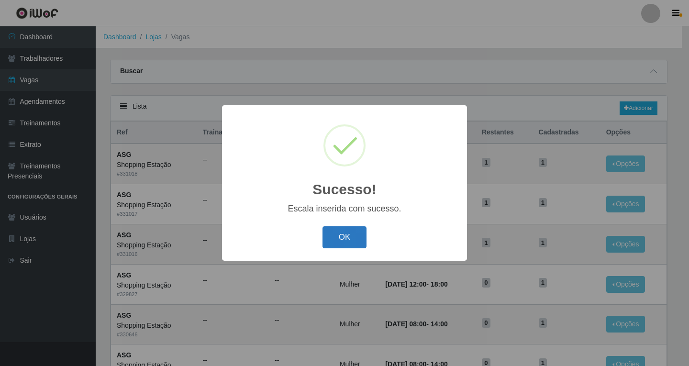
click at [342, 239] on button "OK" at bounding box center [344, 237] width 44 height 22
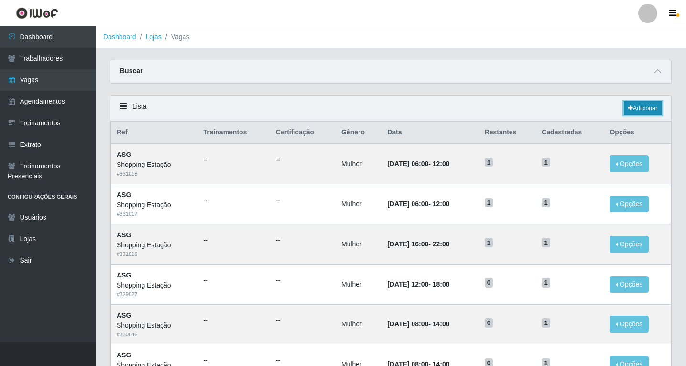
click at [650, 109] on link "Adicionar" at bounding box center [643, 107] width 38 height 13
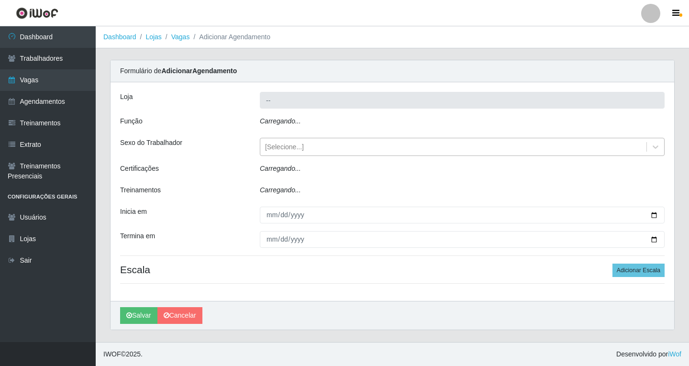
type input "Shopping Estação"
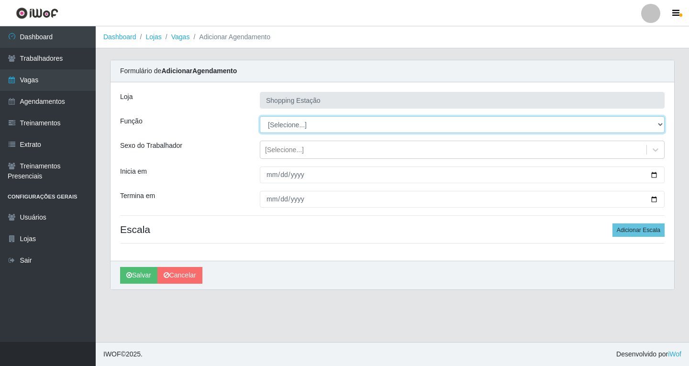
click at [277, 127] on select "[Selecione...] ASG ASG + ASG ++ Operador de Caixa Operador de Caixa + Operador …" at bounding box center [462, 124] width 405 height 17
select select "16"
click at [260, 116] on select "[Selecione...] ASG ASG + ASG ++ Operador de Caixa Operador de Caixa + Operador …" at bounding box center [462, 124] width 405 height 17
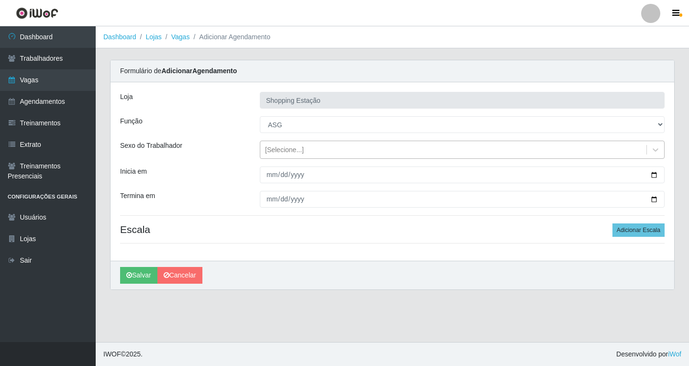
click at [276, 158] on div "[Selecione...]" at bounding box center [462, 150] width 405 height 18
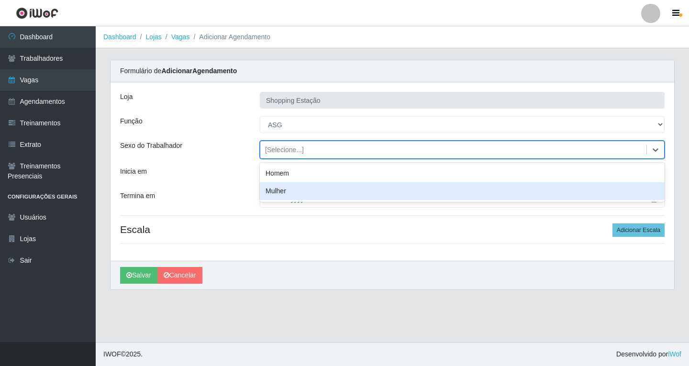
click at [275, 188] on div "Mulher" at bounding box center [462, 191] width 405 height 18
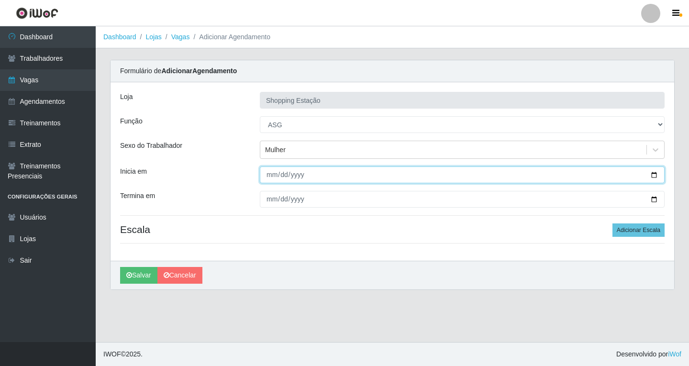
click at [272, 175] on input "Inicia em" at bounding box center [462, 174] width 405 height 17
type input "2025-08-20"
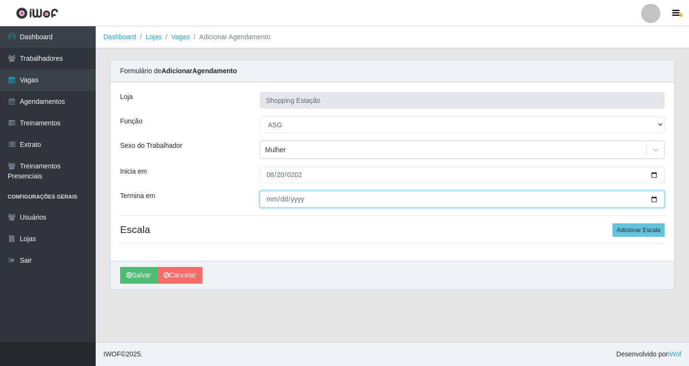
click at [270, 198] on input "Termina em" at bounding box center [462, 199] width 405 height 17
type input "2025-08-20"
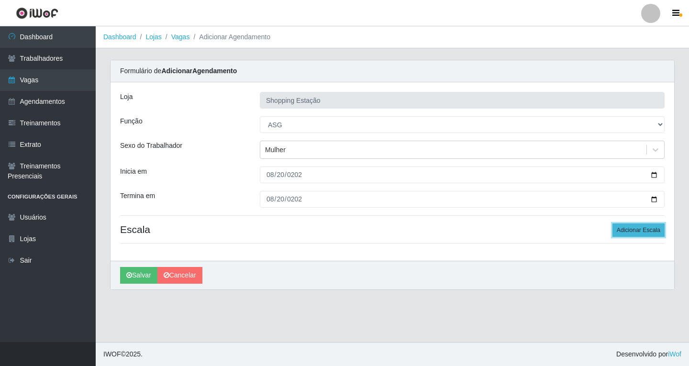
click at [625, 235] on button "Adicionar Escala" at bounding box center [638, 229] width 52 height 13
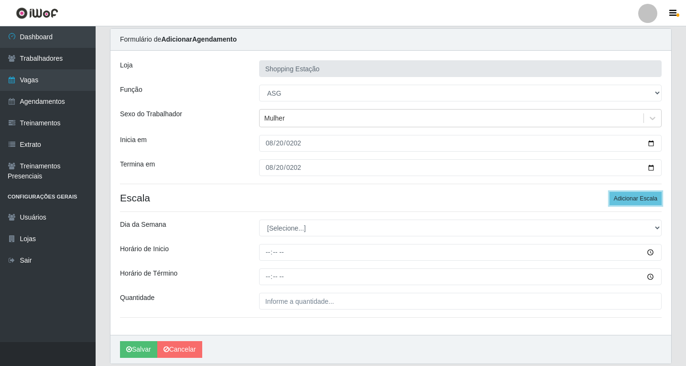
scroll to position [65, 0]
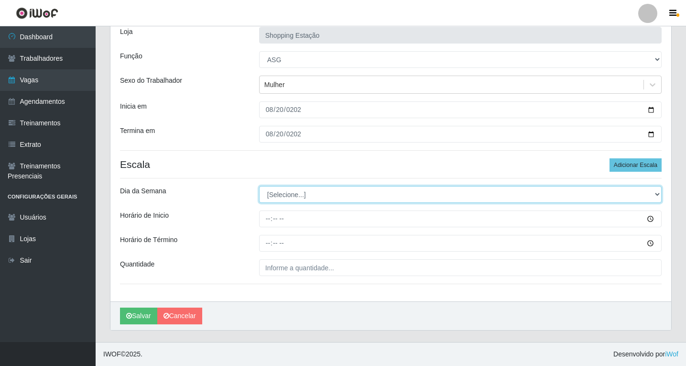
click at [285, 197] on select "[Selecione...] Segunda Terça Quarta Quinta Sexta Sábado Domingo" at bounding box center [460, 194] width 403 height 17
select select "3"
click at [259, 186] on select "[Selecione...] Segunda Terça Quarta Quinta Sexta Sábado Domingo" at bounding box center [460, 194] width 403 height 17
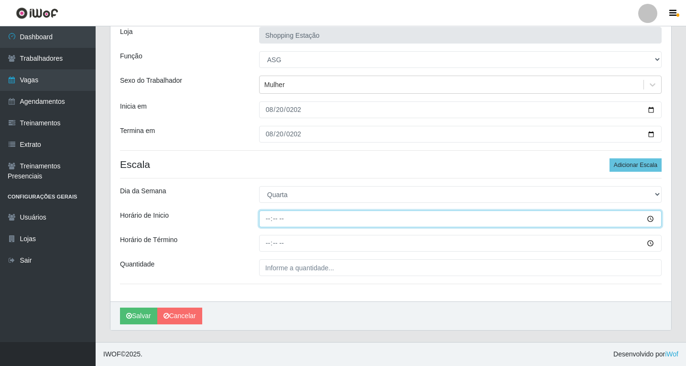
click at [274, 221] on input "Horário de Inicio" at bounding box center [460, 218] width 403 height 17
click at [264, 219] on input "Horário de Inicio" at bounding box center [460, 218] width 403 height 17
click at [269, 222] on input "Horário de Inicio" at bounding box center [460, 218] width 403 height 17
type input "06:00"
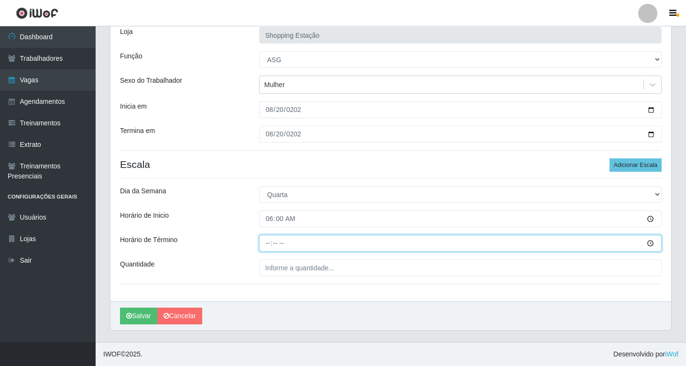
click at [269, 242] on input "Horário de Término" at bounding box center [460, 243] width 403 height 17
type input "12:00"
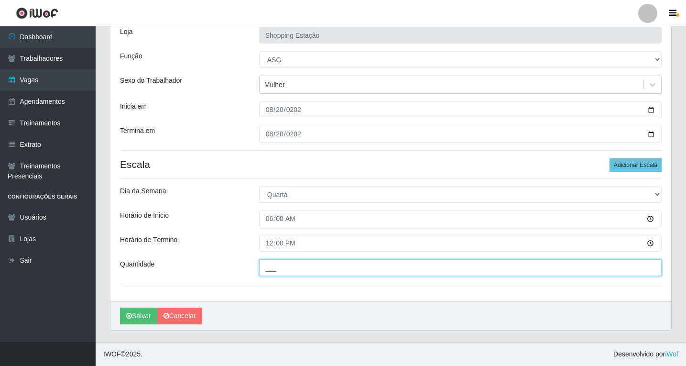
click at [278, 272] on input "___" at bounding box center [460, 267] width 403 height 17
type input "1__"
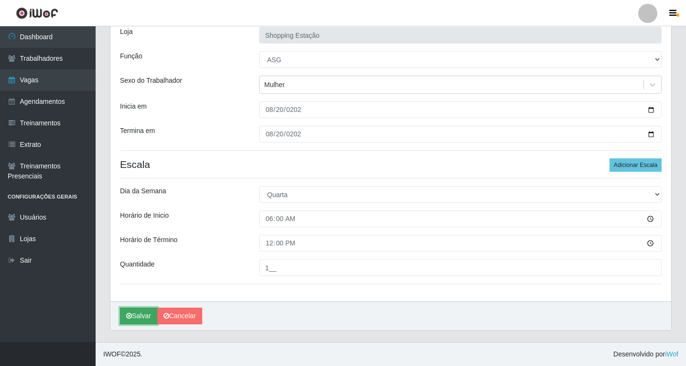
click at [141, 314] on button "Salvar" at bounding box center [138, 316] width 37 height 17
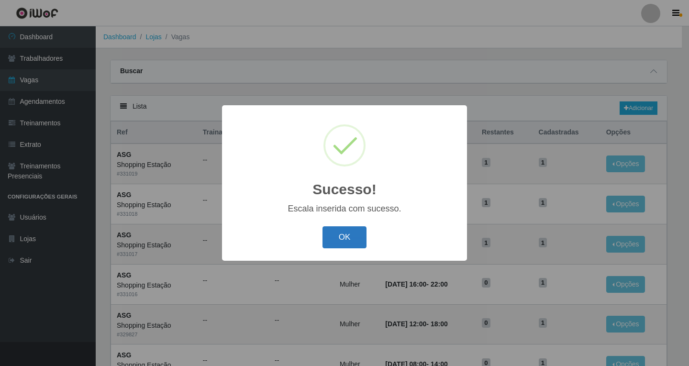
click at [339, 238] on button "OK" at bounding box center [344, 237] width 44 height 22
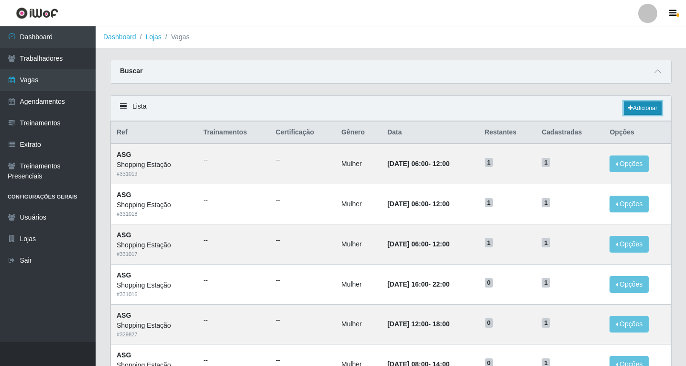
click at [647, 112] on link "Adicionar" at bounding box center [643, 107] width 38 height 13
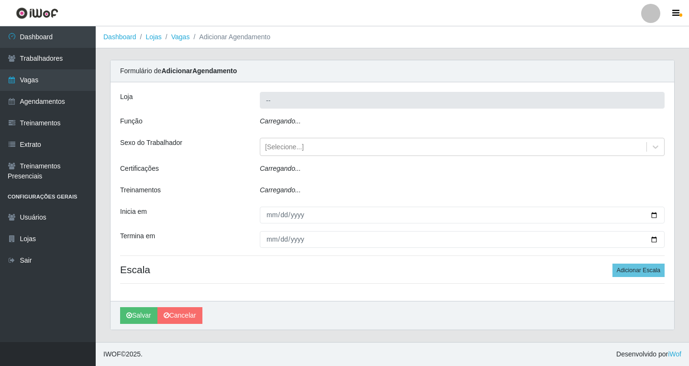
type input "Shopping Estação"
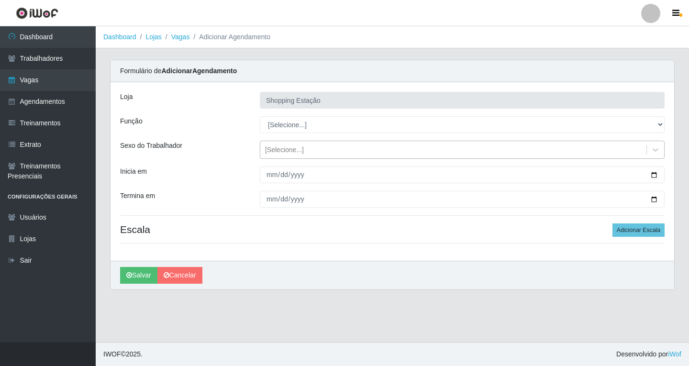
click at [281, 151] on div "[Selecione...]" at bounding box center [284, 150] width 39 height 10
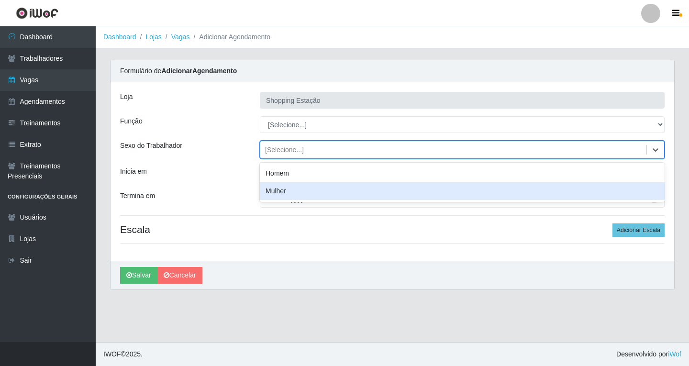
click at [283, 190] on div "Mulher" at bounding box center [462, 191] width 405 height 18
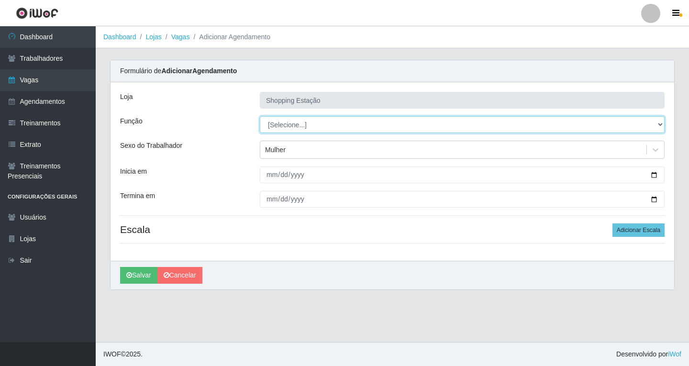
click at [282, 125] on select "[Selecione...] ASG ASG + ASG ++ Operador de Caixa Operador de Caixa + Operador …" at bounding box center [462, 124] width 405 height 17
select select "16"
click at [260, 116] on select "[Selecione...] ASG ASG + ASG ++ Operador de Caixa Operador de Caixa + Operador …" at bounding box center [462, 124] width 405 height 17
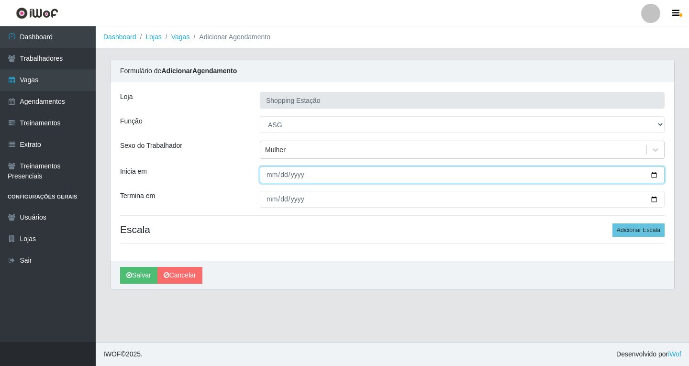
click at [269, 173] on input "Inicia em" at bounding box center [462, 174] width 405 height 17
type input "2025-08-21"
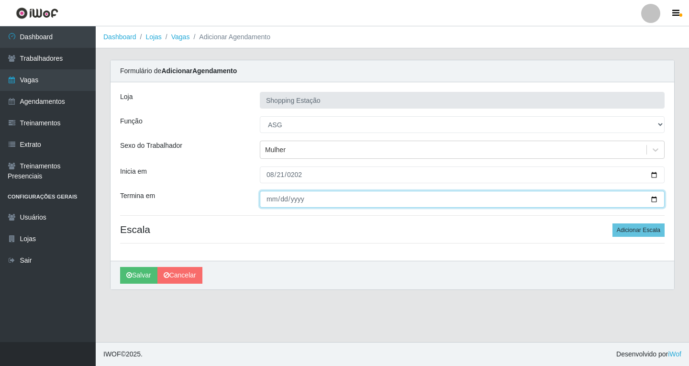
click at [271, 200] on input "Termina em" at bounding box center [462, 199] width 405 height 17
type input "2025-08-21"
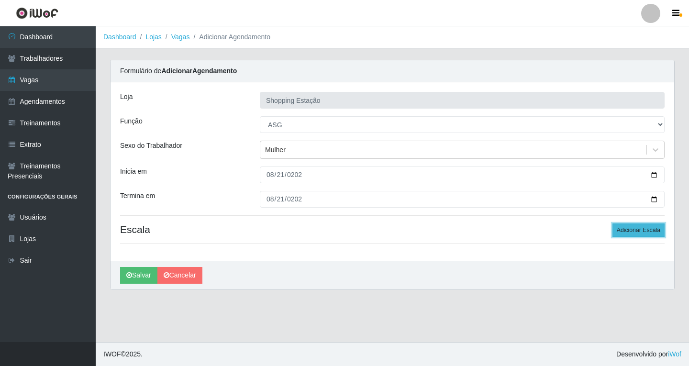
click at [641, 229] on button "Adicionar Escala" at bounding box center [638, 229] width 52 height 13
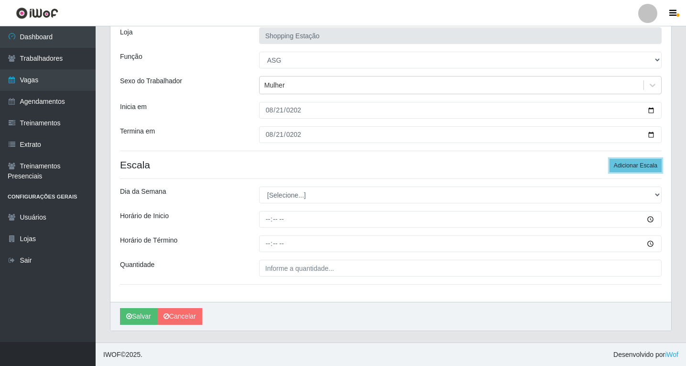
scroll to position [65, 0]
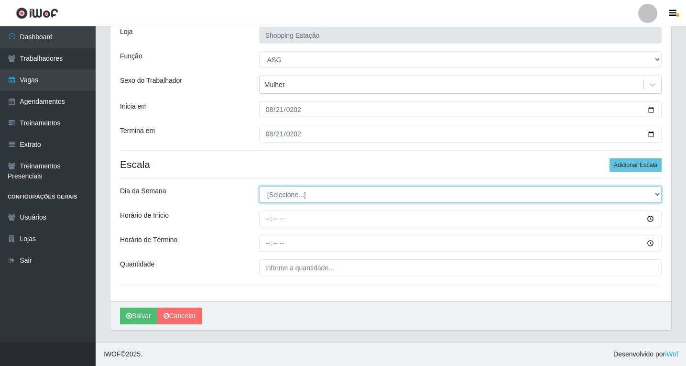
click at [287, 196] on select "[Selecione...] Segunda Terça Quarta Quinta Sexta Sábado Domingo" at bounding box center [460, 194] width 403 height 17
select select "4"
click at [259, 186] on select "[Selecione...] Segunda Terça Quarta Quinta Sexta Sábado Domingo" at bounding box center [460, 194] width 403 height 17
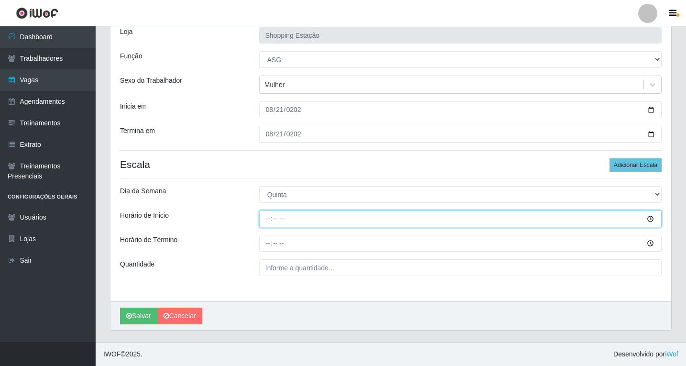
click at [272, 223] on input "Horário de Inicio" at bounding box center [460, 218] width 403 height 17
type input "06:00"
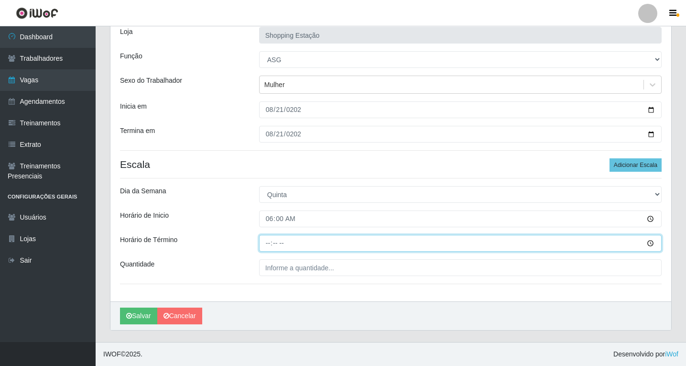
click at [269, 242] on input "Horário de Término" at bounding box center [460, 243] width 403 height 17
type input "12:00"
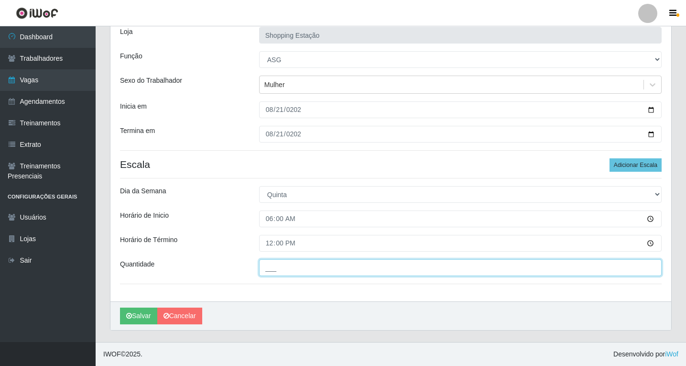
click at [283, 269] on input "___" at bounding box center [460, 267] width 403 height 17
type input "1__"
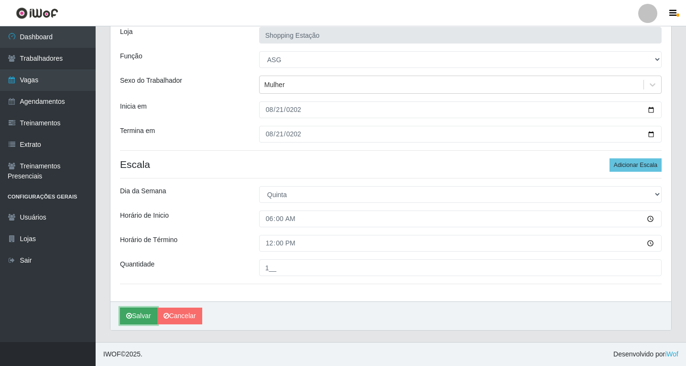
click at [139, 318] on button "Salvar" at bounding box center [138, 316] width 37 height 17
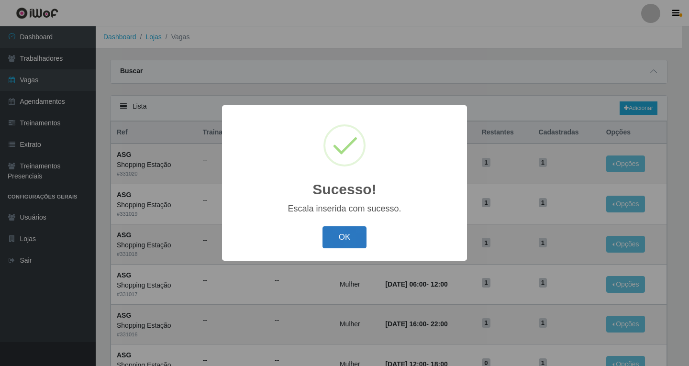
click at [349, 238] on button "OK" at bounding box center [344, 237] width 44 height 22
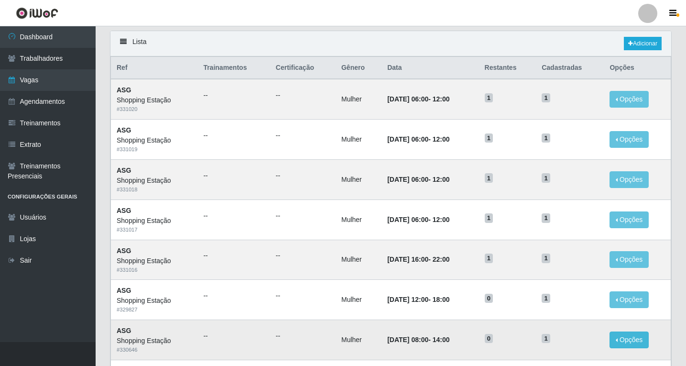
scroll to position [48, 0]
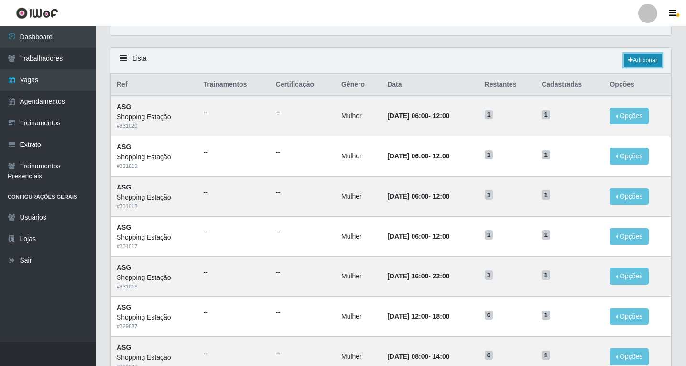
click at [643, 58] on link "Adicionar" at bounding box center [643, 60] width 38 height 13
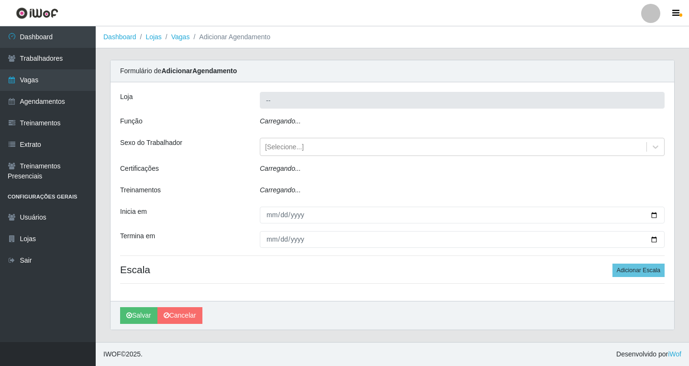
type input "Shopping Estação"
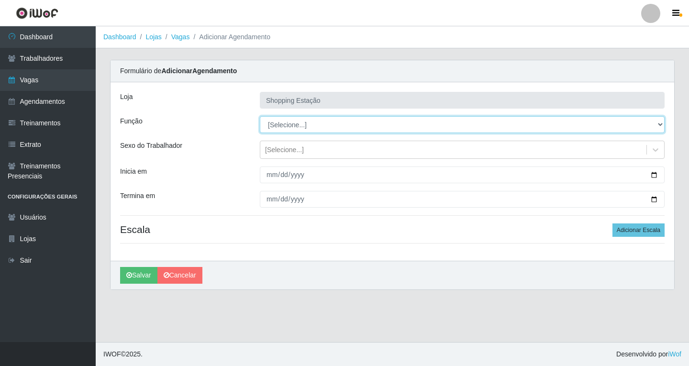
drag, startPoint x: 275, startPoint y: 124, endPoint x: 275, endPoint y: 133, distance: 8.1
click at [275, 124] on select "[Selecione...] ASG ASG + ASG ++ Operador de Caixa Operador de Caixa + Operador …" at bounding box center [462, 124] width 405 height 17
select select "16"
click at [260, 116] on select "[Selecione...] ASG ASG + ASG ++ Operador de Caixa Operador de Caixa + Operador …" at bounding box center [462, 124] width 405 height 17
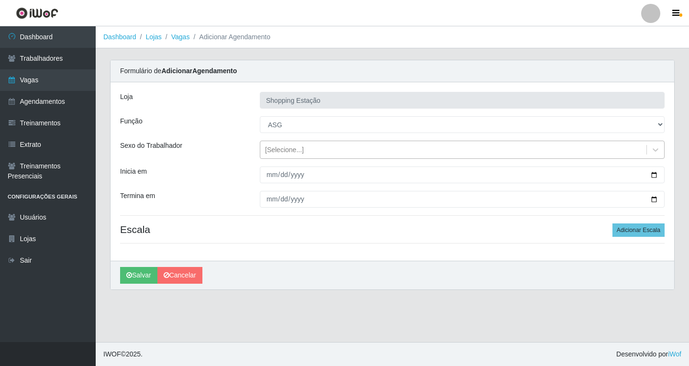
click at [278, 155] on div "[Selecione...]" at bounding box center [453, 150] width 386 height 16
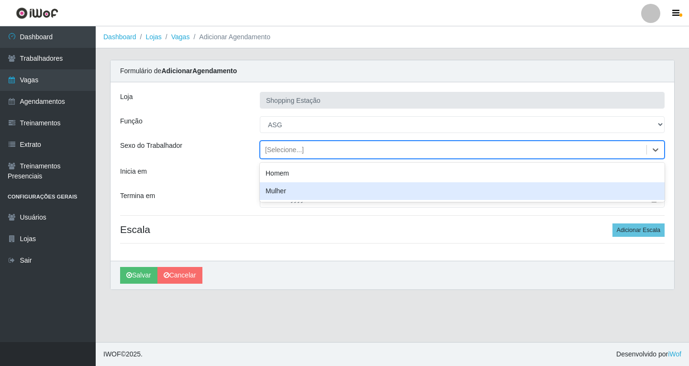
click at [280, 189] on div "Mulher" at bounding box center [462, 191] width 405 height 18
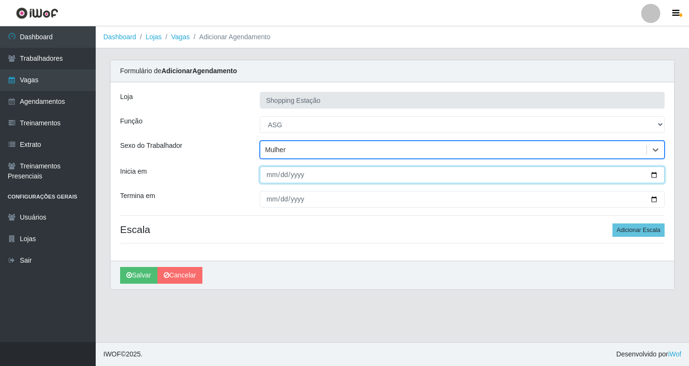
click at [271, 174] on input "Inicia em" at bounding box center [462, 174] width 405 height 17
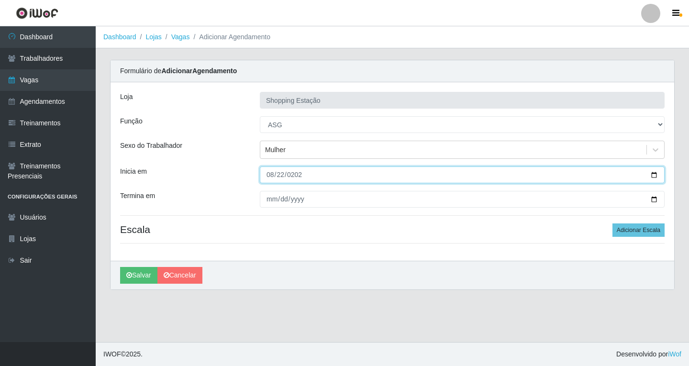
type input "2025-08-22"
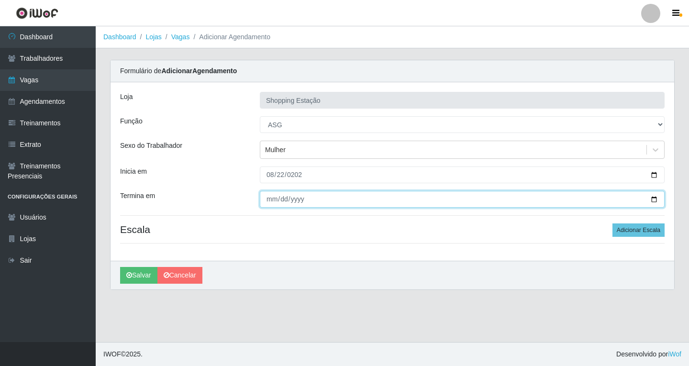
click at [271, 202] on input "Termina em" at bounding box center [462, 199] width 405 height 17
type input "2025-08-22"
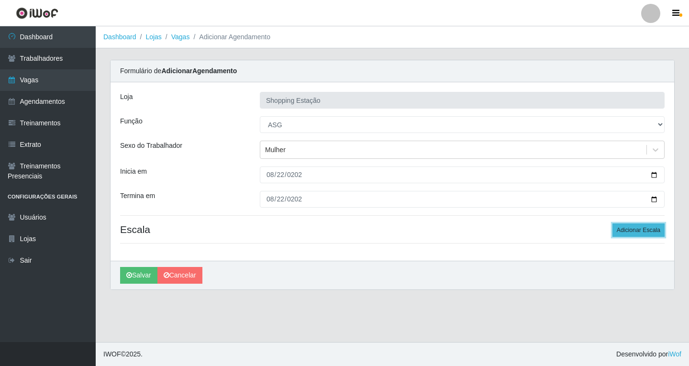
click at [625, 232] on button "Adicionar Escala" at bounding box center [638, 229] width 52 height 13
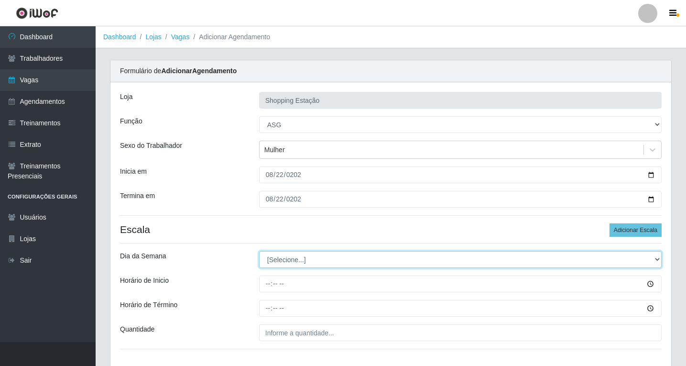
click at [273, 261] on select "[Selecione...] Segunda Terça Quarta Quinta Sexta Sábado Domingo" at bounding box center [460, 259] width 403 height 17
select select "5"
click at [259, 251] on select "[Selecione...] Segunda Terça Quarta Quinta Sexta Sábado Domingo" at bounding box center [460, 259] width 403 height 17
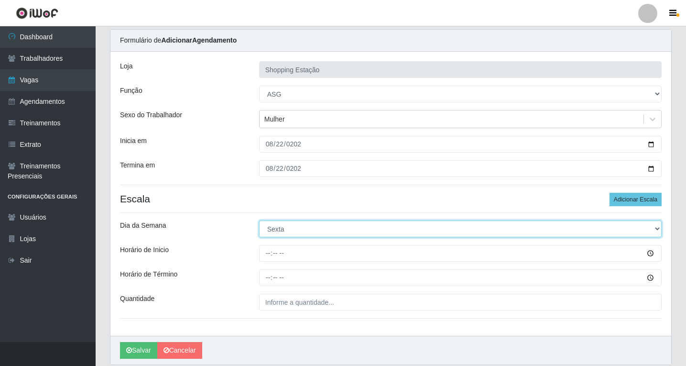
scroll to position [65, 0]
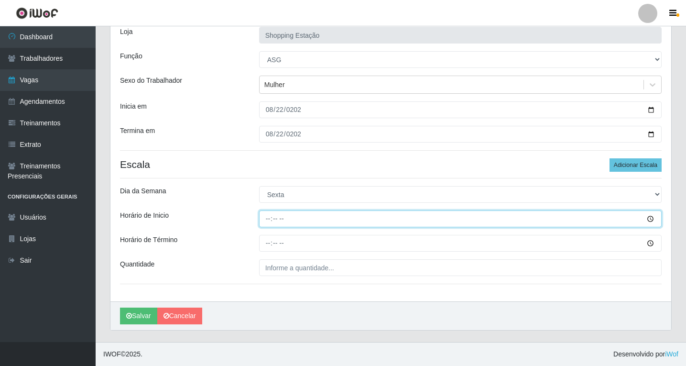
click at [272, 220] on input "Horário de Inicio" at bounding box center [460, 218] width 403 height 17
type input "06:00"
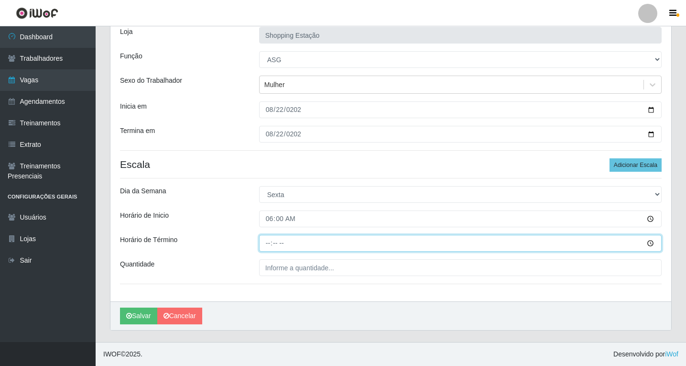
click at [269, 243] on input "Horário de Término" at bounding box center [460, 243] width 403 height 17
type input "12:00"
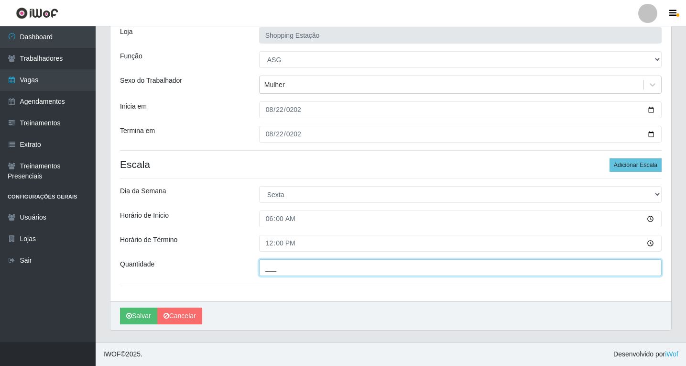
click at [280, 274] on input "___" at bounding box center [460, 267] width 403 height 17
type input "1__"
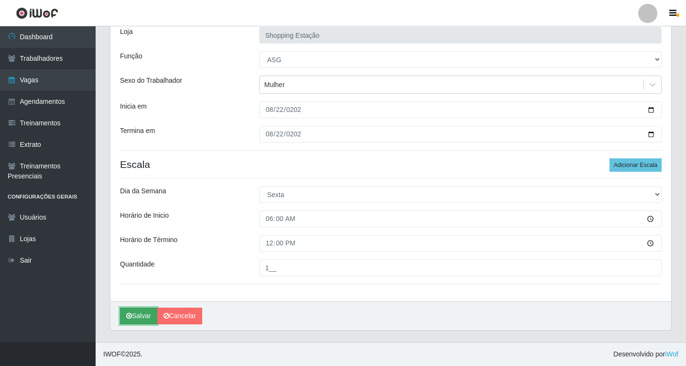
click at [144, 313] on button "Salvar" at bounding box center [138, 316] width 37 height 17
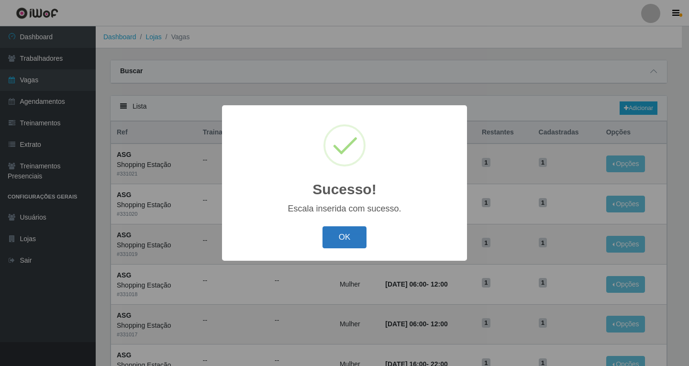
click at [354, 236] on button "OK" at bounding box center [344, 237] width 44 height 22
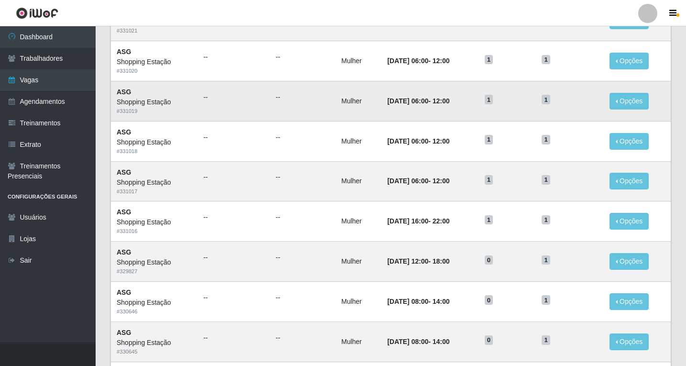
scroll to position [144, 0]
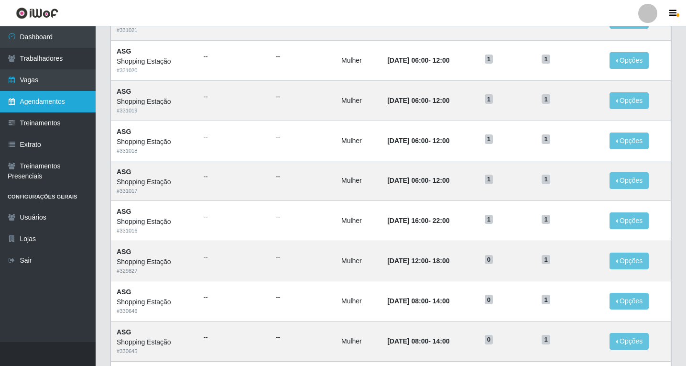
click at [48, 100] on link "Agendamentos" at bounding box center [48, 102] width 96 height 22
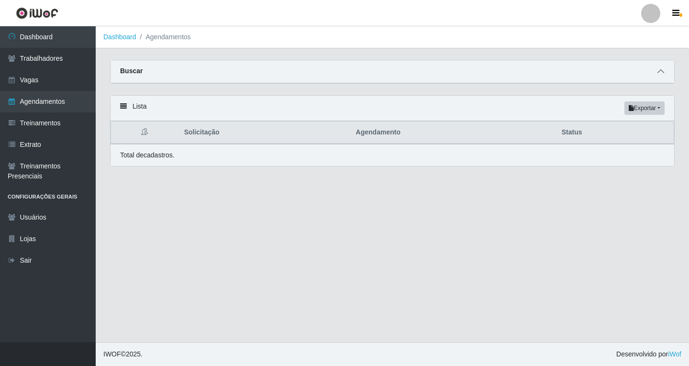
click at [661, 73] on icon at bounding box center [660, 71] width 7 height 7
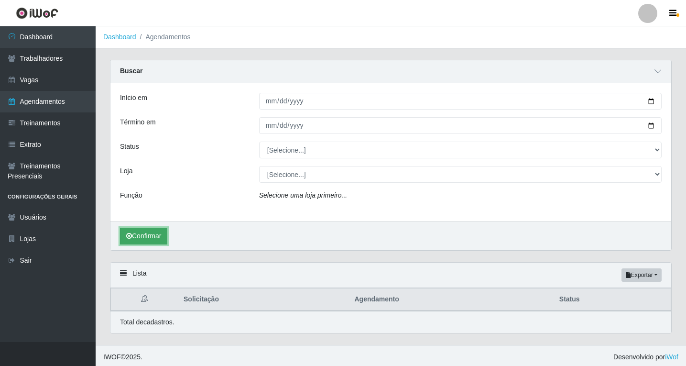
click at [166, 240] on button "Confirmar" at bounding box center [143, 236] width 47 height 17
drag, startPoint x: 658, startPoint y: 76, endPoint x: 651, endPoint y: 85, distance: 11.6
click at [658, 76] on span at bounding box center [657, 71] width 11 height 11
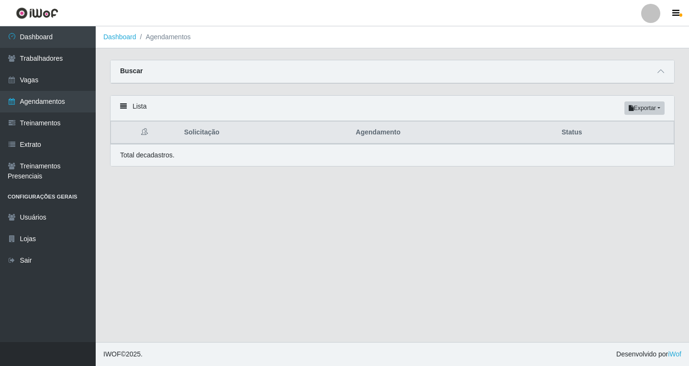
click at [449, 222] on main "Dashboard Agendamentos Carregando... Buscar Início em Término em Status [Seleci…" at bounding box center [392, 184] width 593 height 316
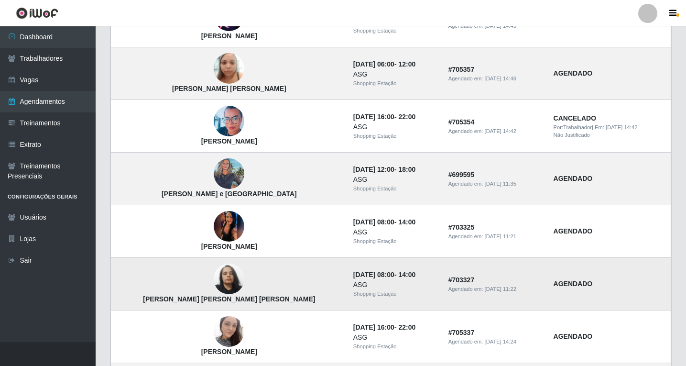
scroll to position [191, 0]
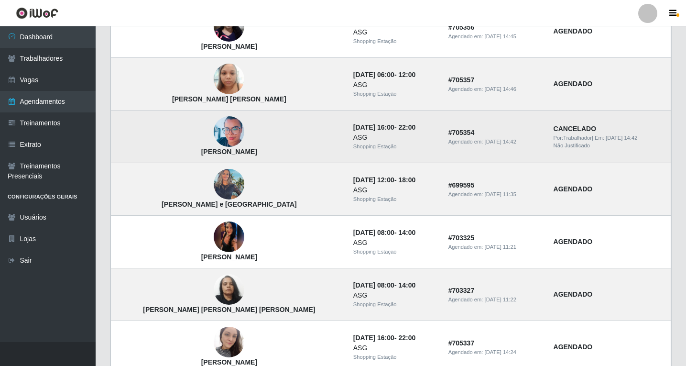
click at [214, 126] on img at bounding box center [229, 131] width 31 height 39
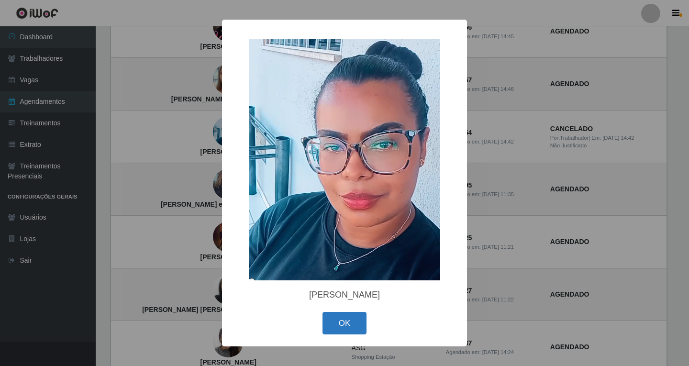
click at [351, 330] on button "OK" at bounding box center [344, 323] width 44 height 22
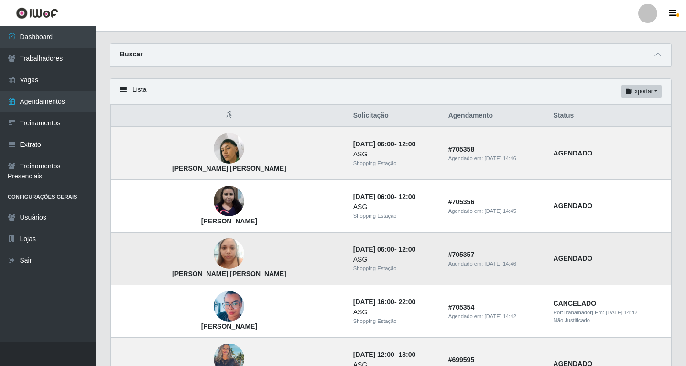
scroll to position [0, 0]
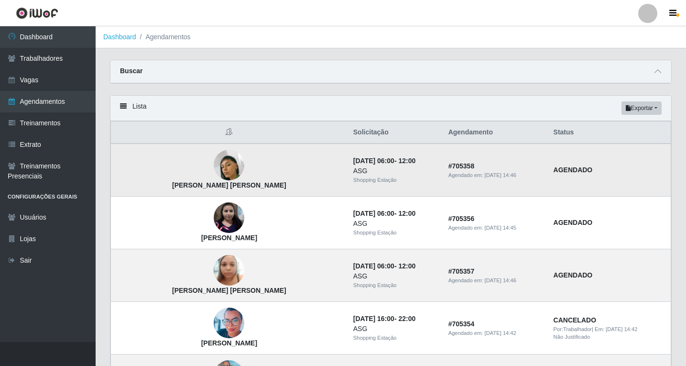
click at [214, 168] on img at bounding box center [229, 165] width 31 height 55
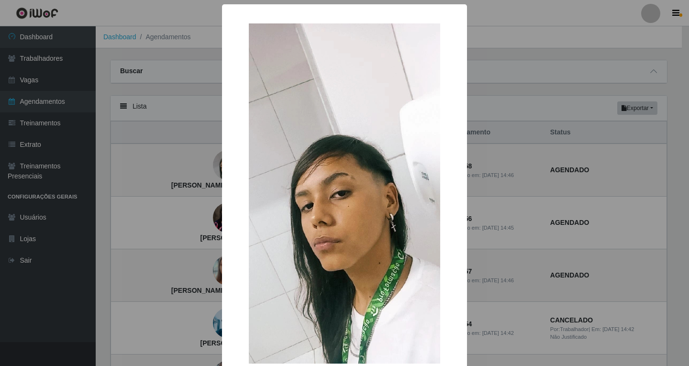
click at [192, 200] on div "× Raquel Freire Rodrigues OK Cancel" at bounding box center [344, 183] width 689 height 366
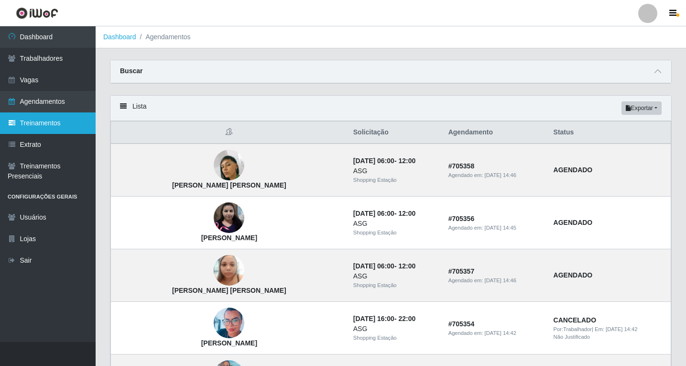
click at [47, 123] on link "Treinamentos" at bounding box center [48, 123] width 96 height 22
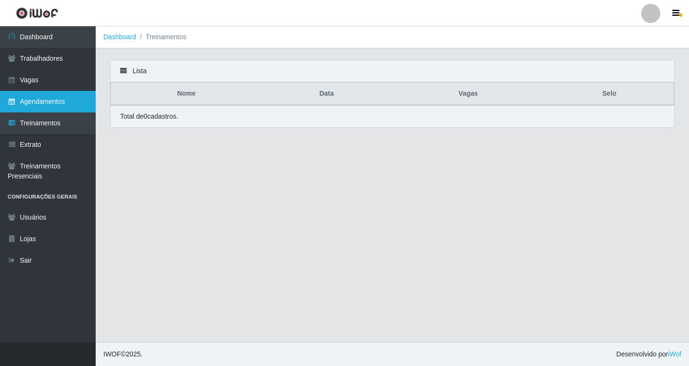
click at [47, 100] on link "Agendamentos" at bounding box center [48, 102] width 96 height 22
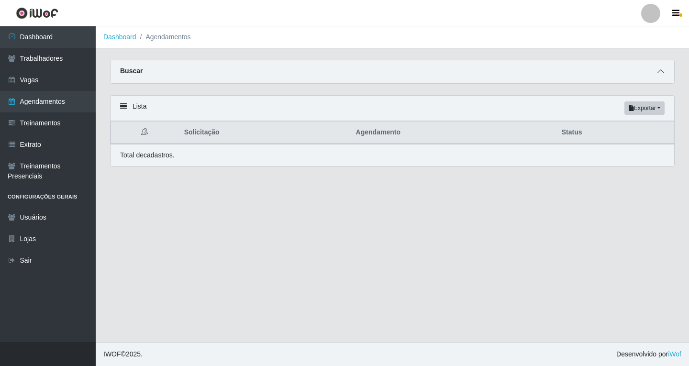
click at [659, 75] on icon at bounding box center [660, 71] width 7 height 7
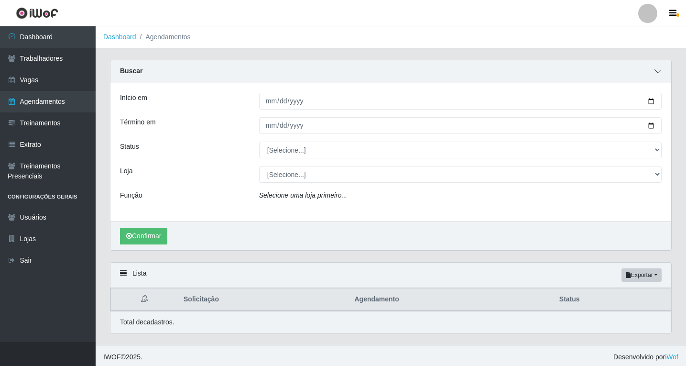
click at [659, 75] on icon at bounding box center [658, 71] width 7 height 7
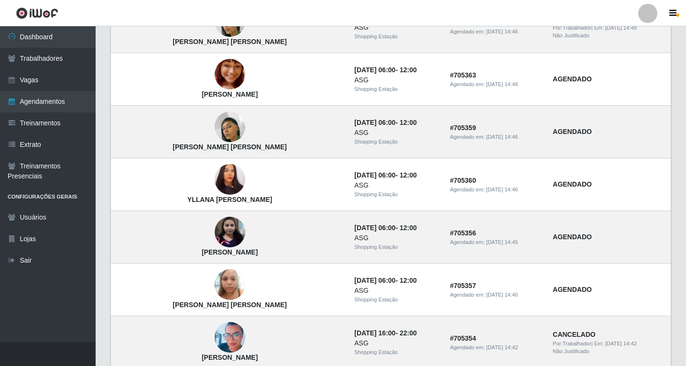
scroll to position [96, 0]
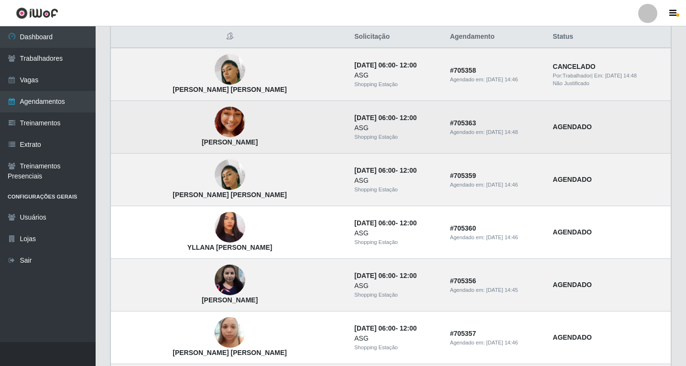
click at [215, 125] on img at bounding box center [230, 122] width 31 height 55
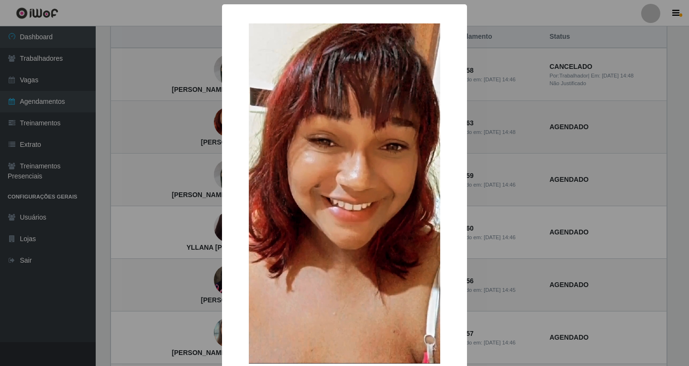
click at [210, 125] on div "× Ana Beatriz da silva OK Cancel" at bounding box center [344, 183] width 689 height 366
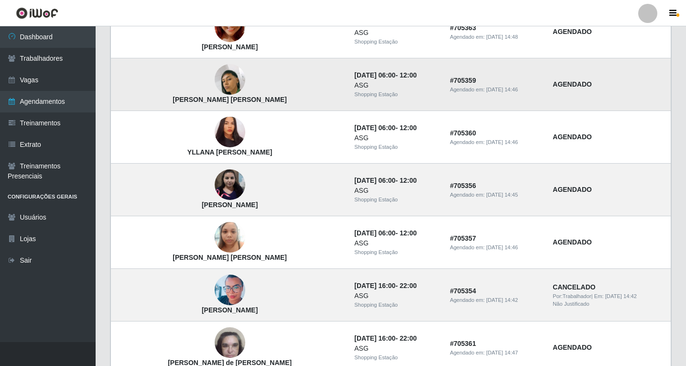
scroll to position [191, 0]
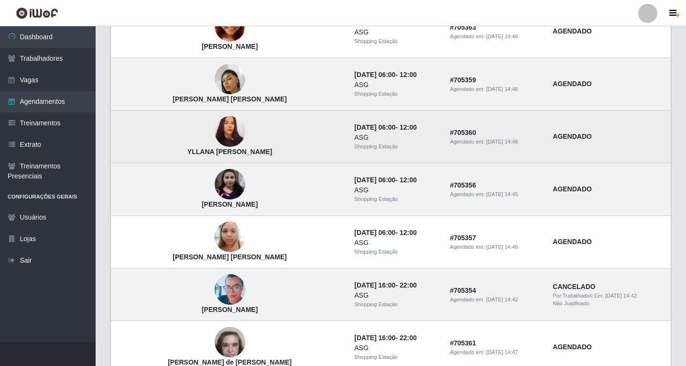
click at [215, 136] on img at bounding box center [230, 131] width 31 height 33
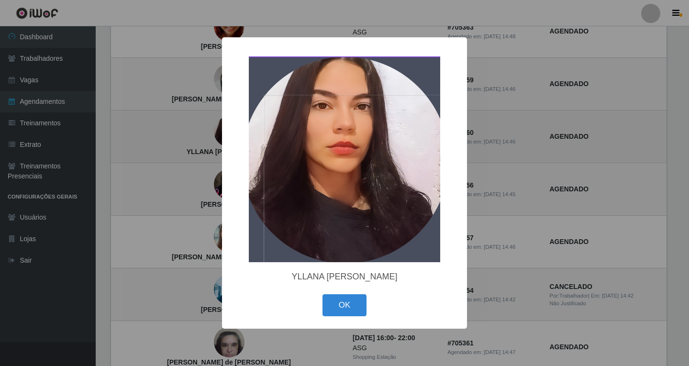
click at [211, 136] on div "× YLLANA BRENDA DE MATOS OK Cancel" at bounding box center [344, 183] width 689 height 366
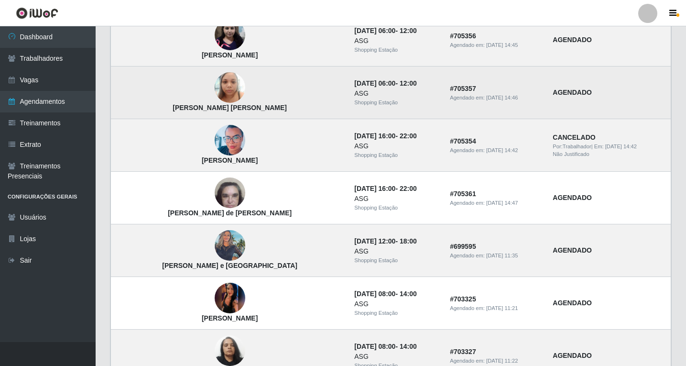
scroll to position [383, 0]
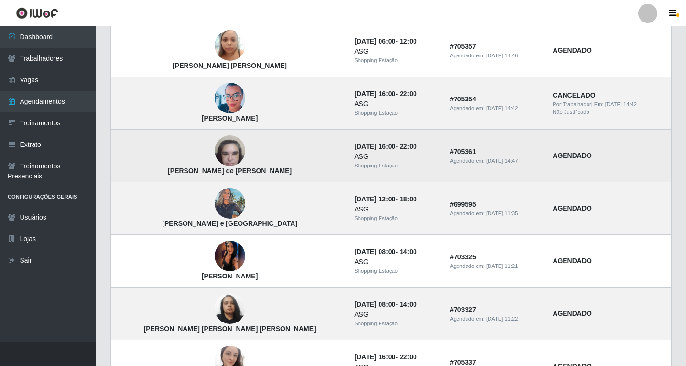
click at [215, 161] on img at bounding box center [230, 151] width 31 height 41
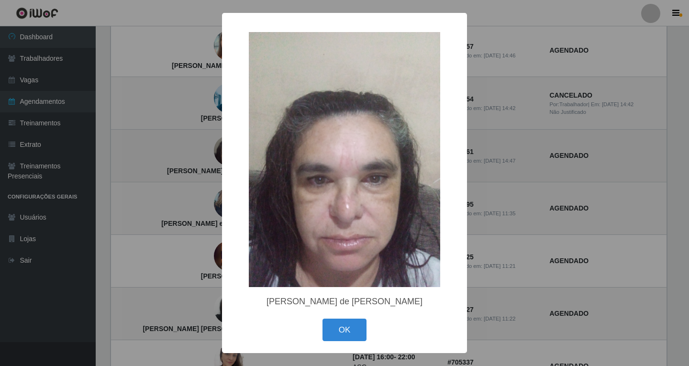
click at [203, 160] on div "× elayne Cristina Ferreira de oliveira santos OK Cancel" at bounding box center [344, 183] width 689 height 366
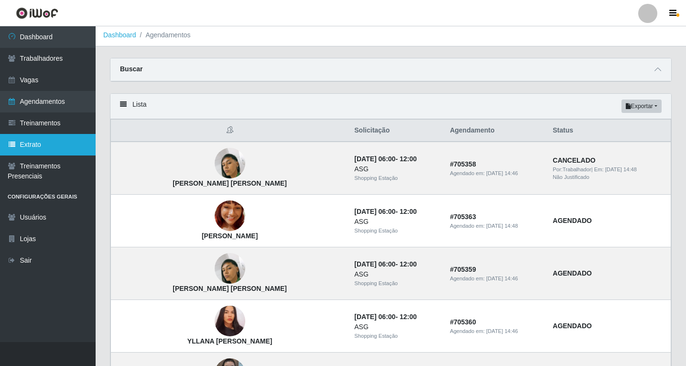
scroll to position [0, 0]
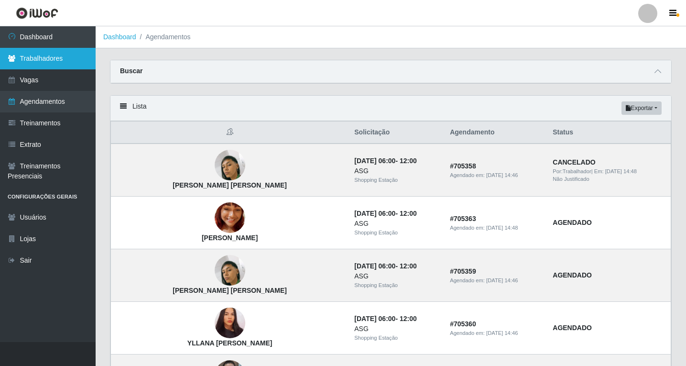
click at [46, 54] on link "Trabalhadores" at bounding box center [48, 59] width 96 height 22
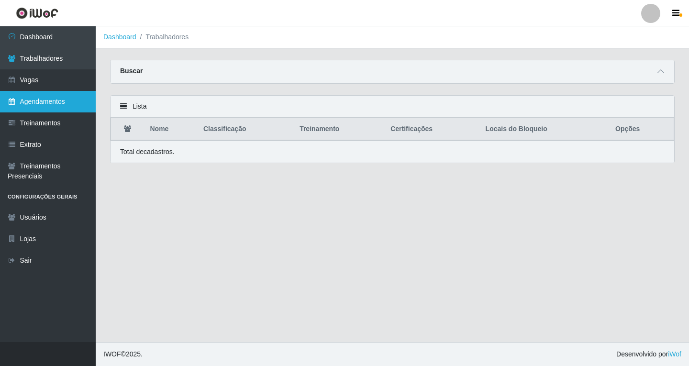
click at [45, 102] on link "Agendamentos" at bounding box center [48, 102] width 96 height 22
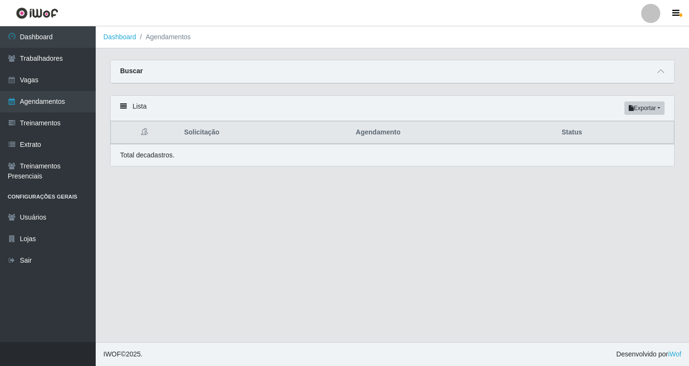
click at [664, 80] on div "Buscar" at bounding box center [391, 71] width 563 height 23
click at [660, 72] on icon at bounding box center [660, 71] width 7 height 7
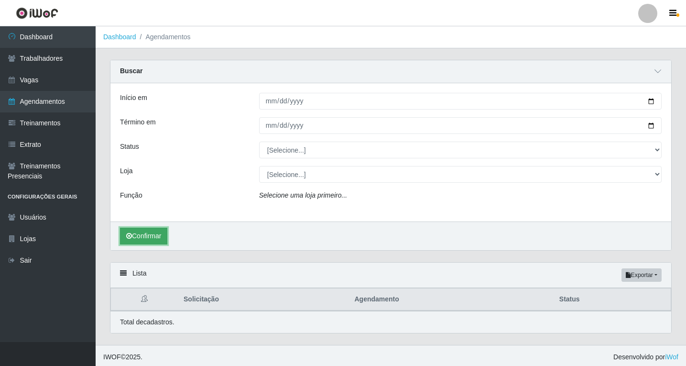
click at [135, 233] on button "Confirmar" at bounding box center [143, 236] width 47 height 17
click at [655, 74] on icon at bounding box center [658, 71] width 7 height 7
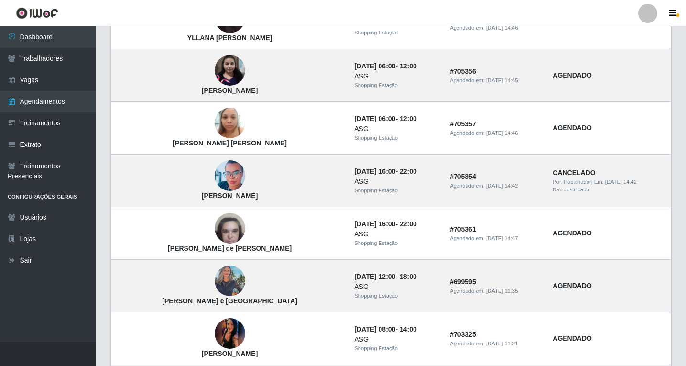
scroll to position [335, 0]
